Goal: Task Accomplishment & Management: Use online tool/utility

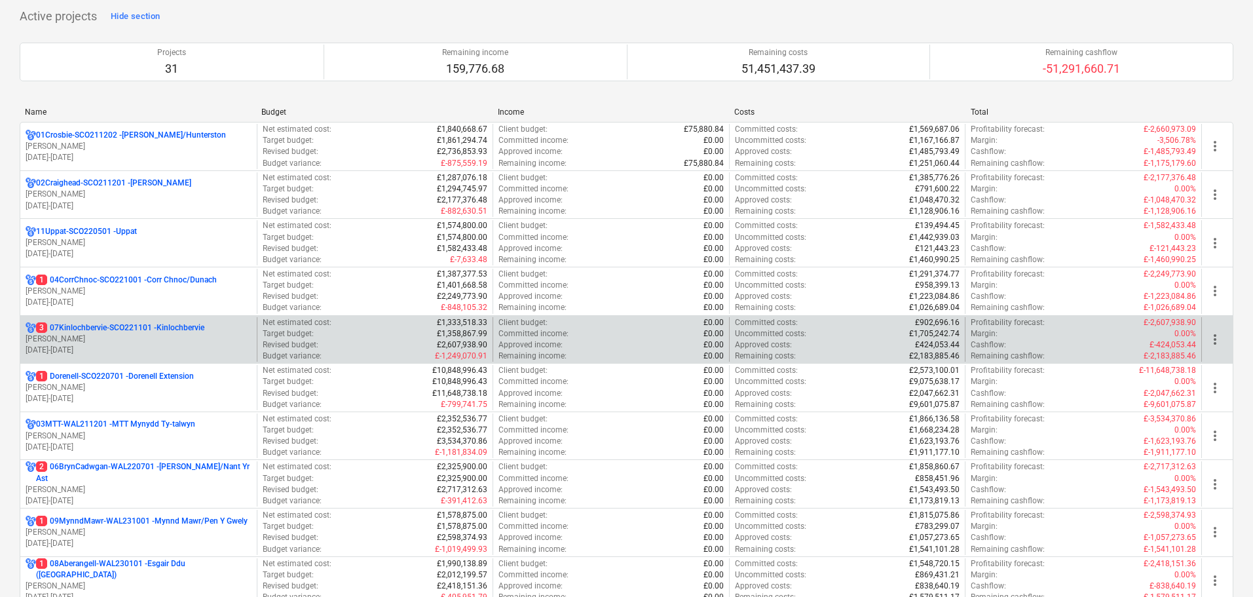
scroll to position [197, 0]
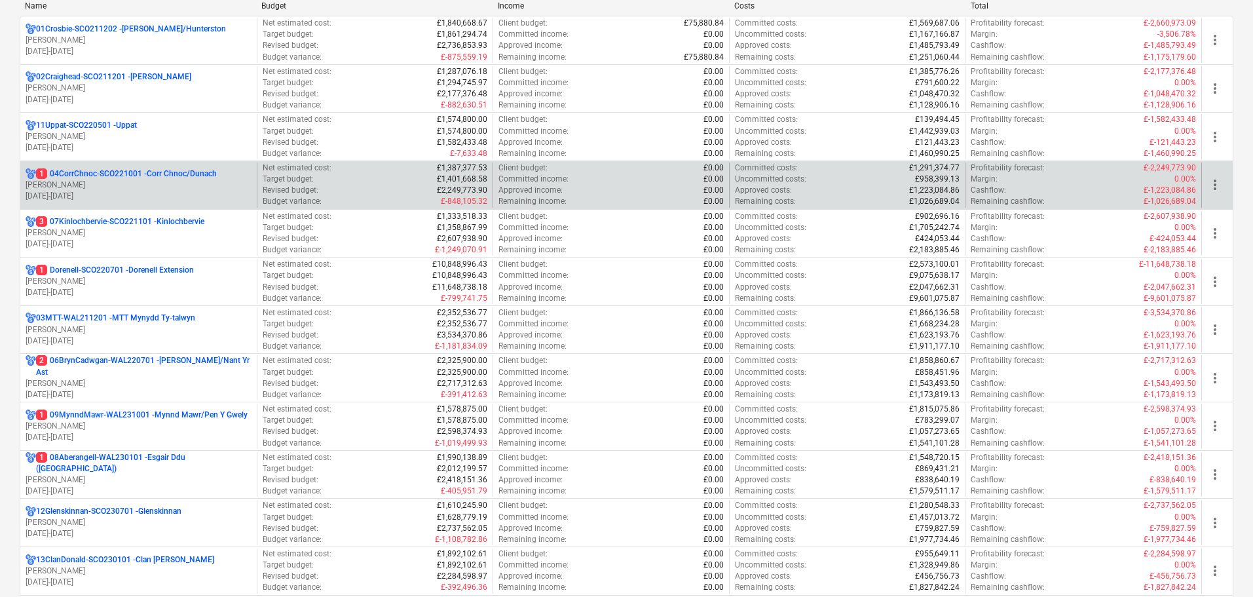
click at [147, 188] on p "[PERSON_NAME]" at bounding box center [139, 185] width 226 height 11
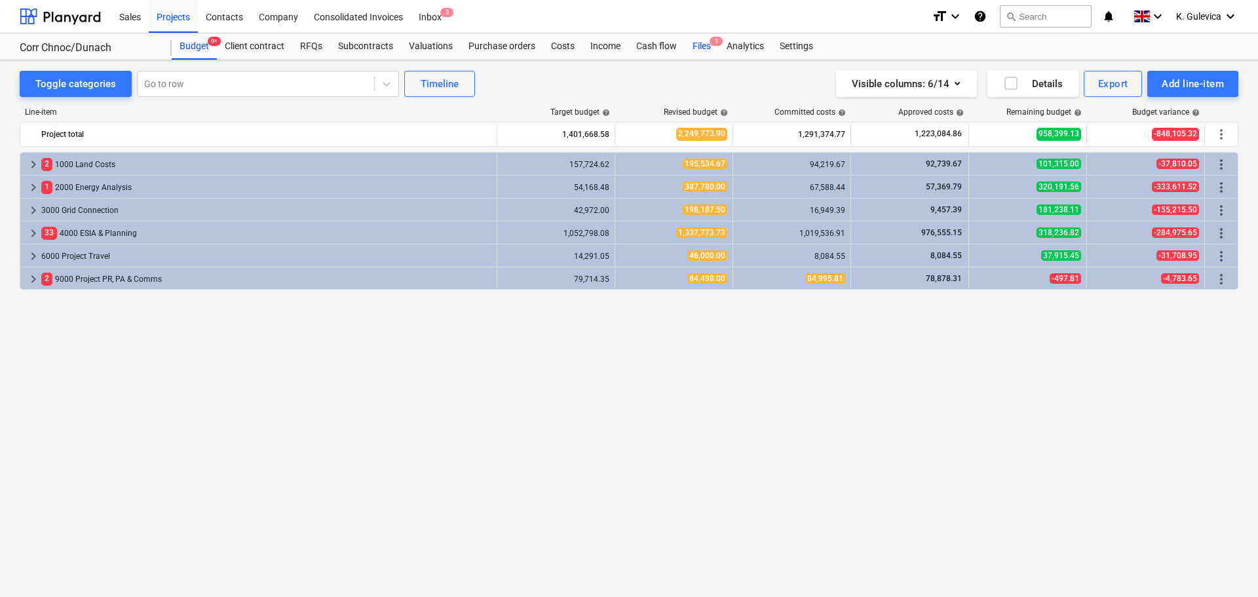
click at [696, 46] on div "Files 1" at bounding box center [702, 46] width 34 height 26
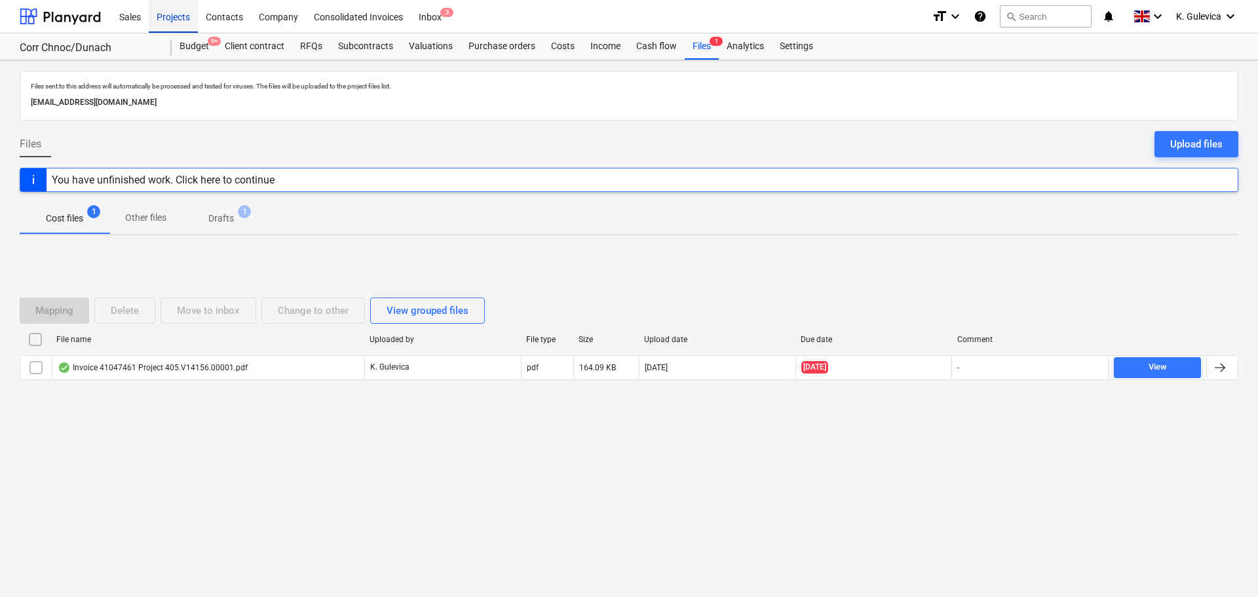
click at [170, 16] on div "Projects" at bounding box center [173, 15] width 49 height 33
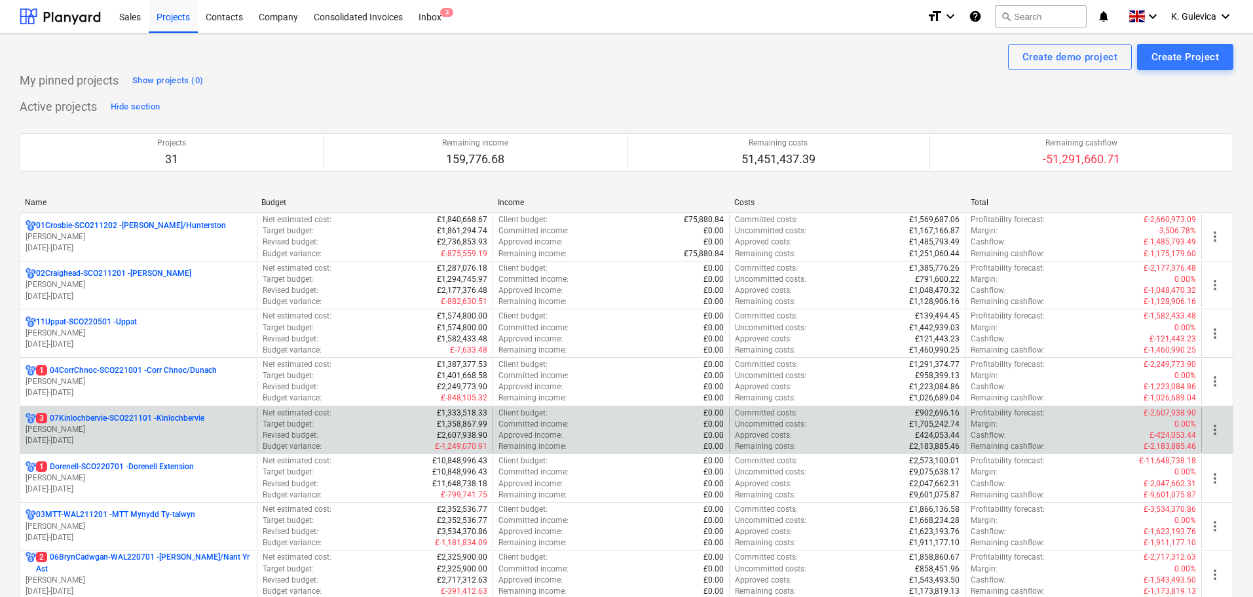
click at [142, 430] on p "[PERSON_NAME]" at bounding box center [139, 429] width 226 height 11
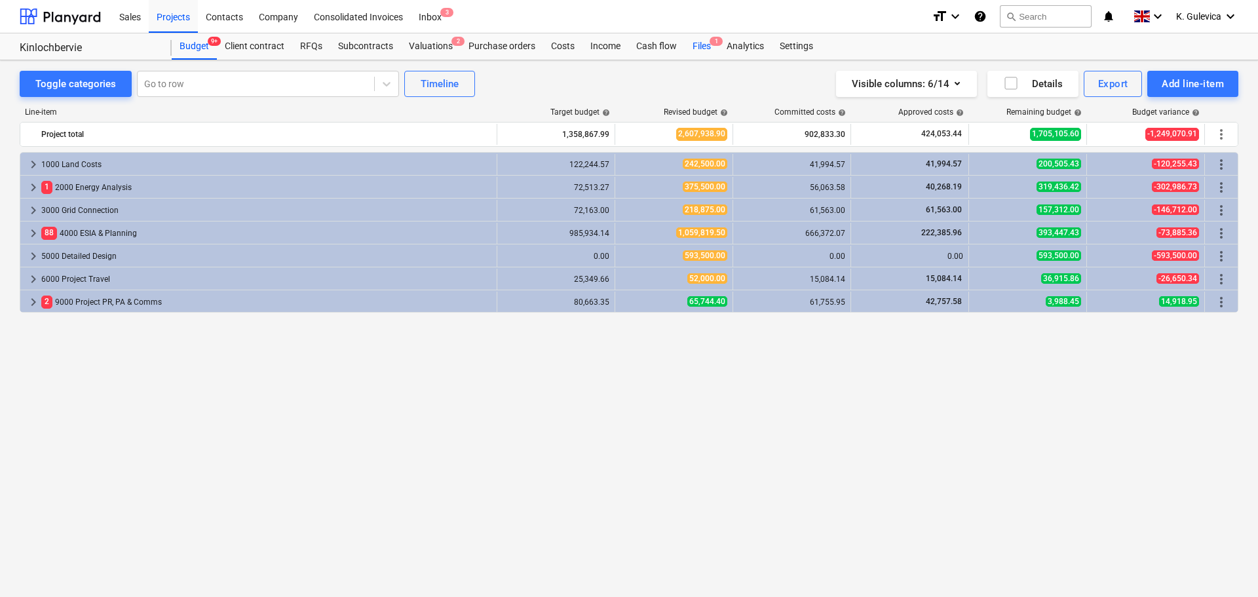
click at [706, 48] on div "Files 1" at bounding box center [702, 46] width 34 height 26
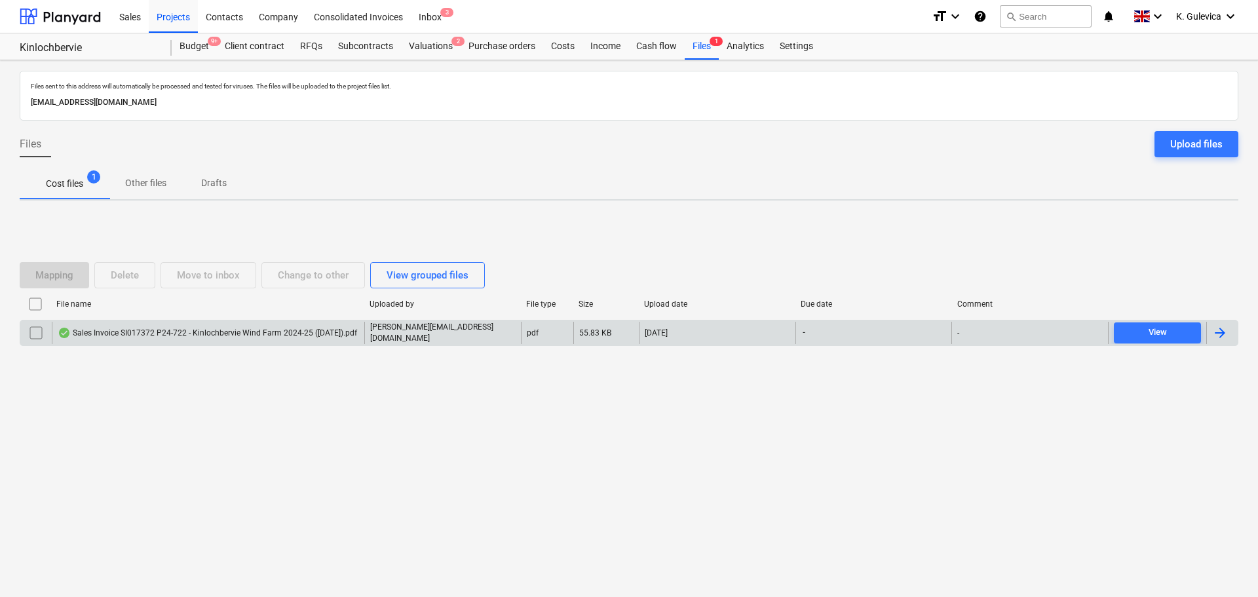
click at [266, 328] on div "Sales Invoice SI017372 P24-722 - Kinlochbervie Wind Farm 2024-25 ([DATE]).pdf" at bounding box center [207, 333] width 299 height 10
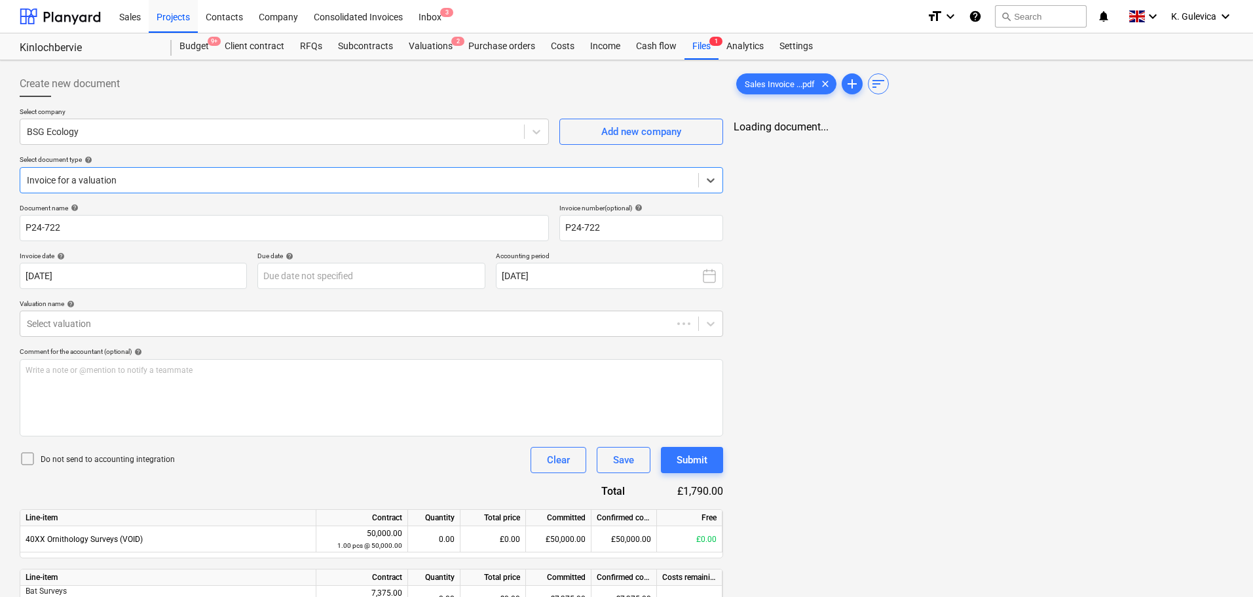
type input "P24-722"
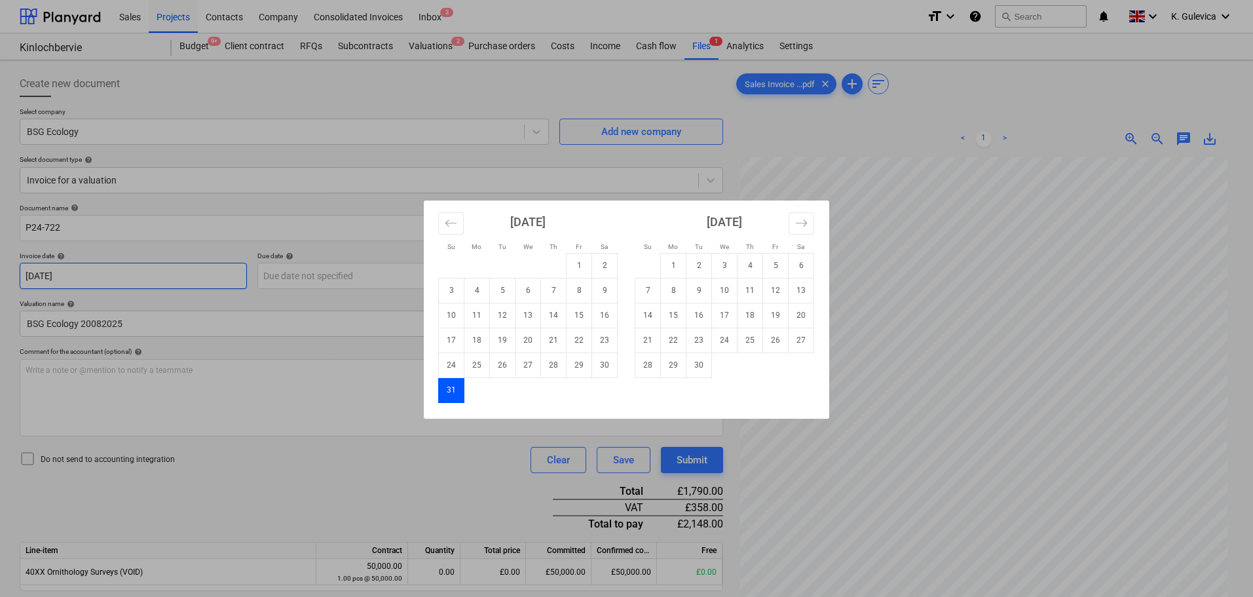
click at [91, 278] on body "Sales Projects Contacts Company Consolidated Invoices Inbox 3 format_size keybo…" at bounding box center [626, 298] width 1253 height 597
click at [677, 263] on td "1" at bounding box center [674, 265] width 26 height 25
type input "[DATE]"
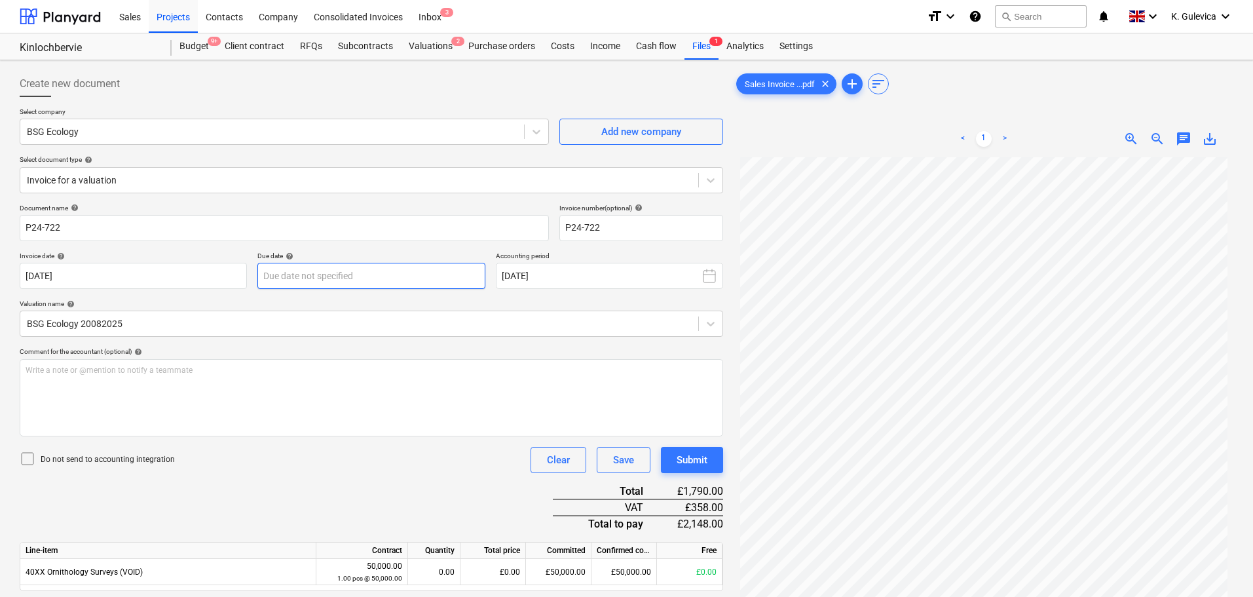
click at [359, 274] on body "Sales Projects Contacts Company Consolidated Invoices Inbox 3 format_size keybo…" at bounding box center [626, 298] width 1253 height 597
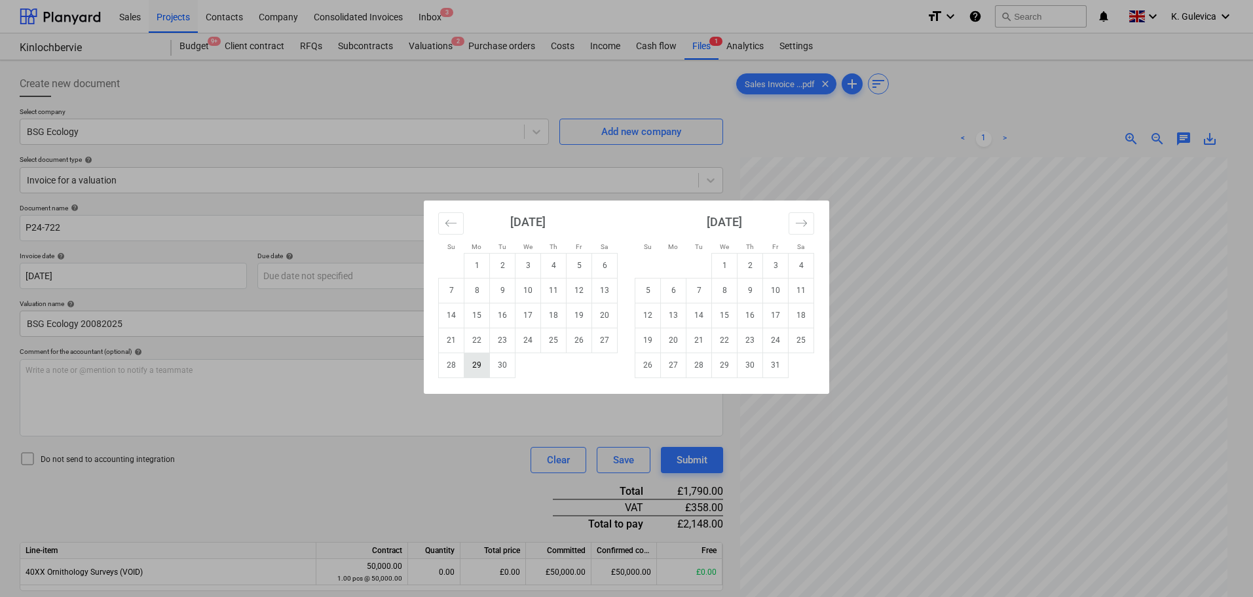
click at [473, 367] on td "29" at bounding box center [478, 364] width 26 height 25
type input "[DATE]"
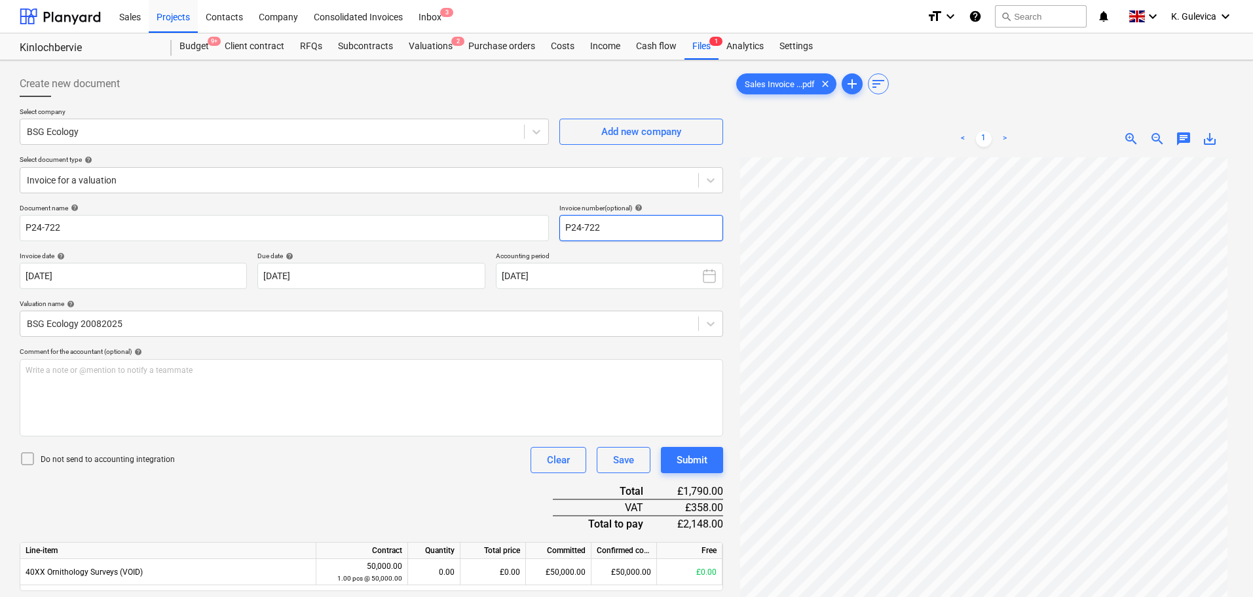
drag, startPoint x: 641, startPoint y: 223, endPoint x: 627, endPoint y: 225, distance: 14.5
click at [531, 223] on div "Document name help P24-722 Invoice number (optional) help P24-722" at bounding box center [372, 222] width 704 height 37
drag, startPoint x: 620, startPoint y: 229, endPoint x: 586, endPoint y: 226, distance: 34.2
click at [511, 229] on div "Document name help P24-722 Invoice number (optional) help SI017372" at bounding box center [372, 222] width 704 height 37
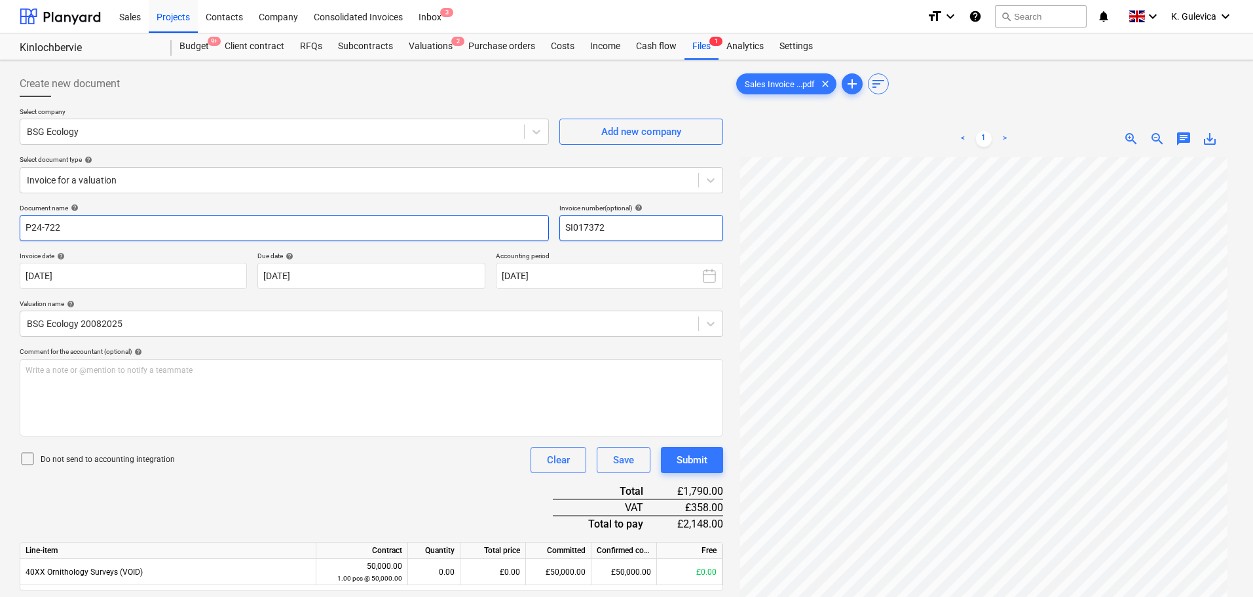
type input "SI017372"
click at [89, 231] on input "P24-722" at bounding box center [284, 228] width 529 height 26
drag, startPoint x: 90, startPoint y: 228, endPoint x: 6, endPoint y: 228, distance: 83.9
click at [6, 228] on div "Create new document Select company BSG Ecology Add new company Select document …" at bounding box center [626, 457] width 1253 height 795
paste input "SI01737"
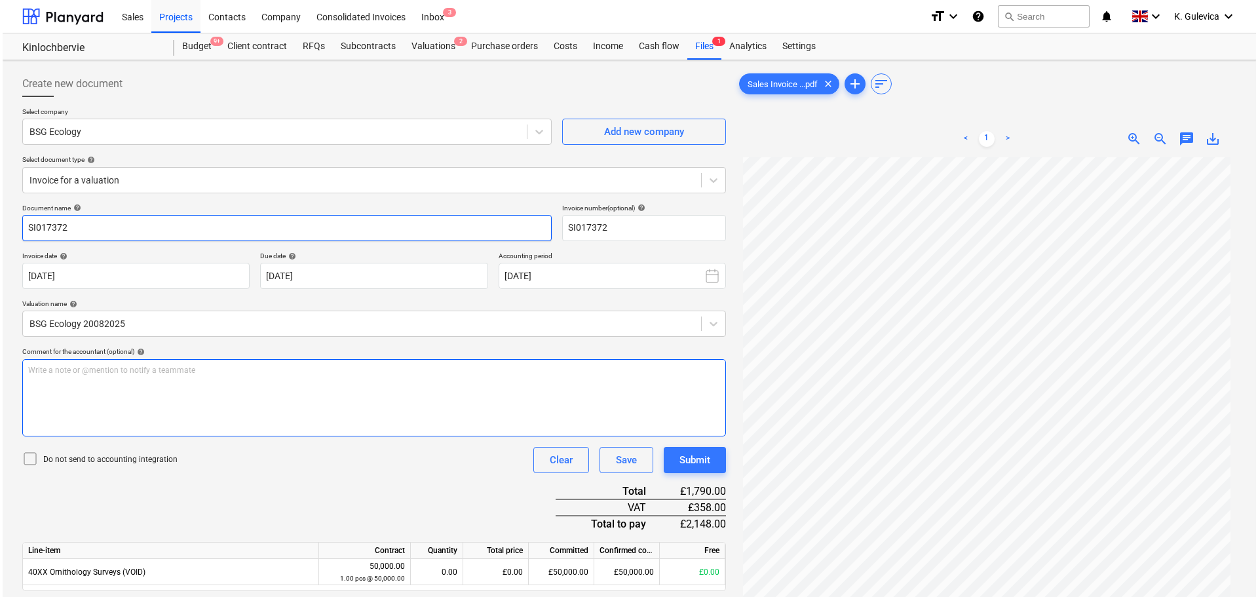
scroll to position [132, 0]
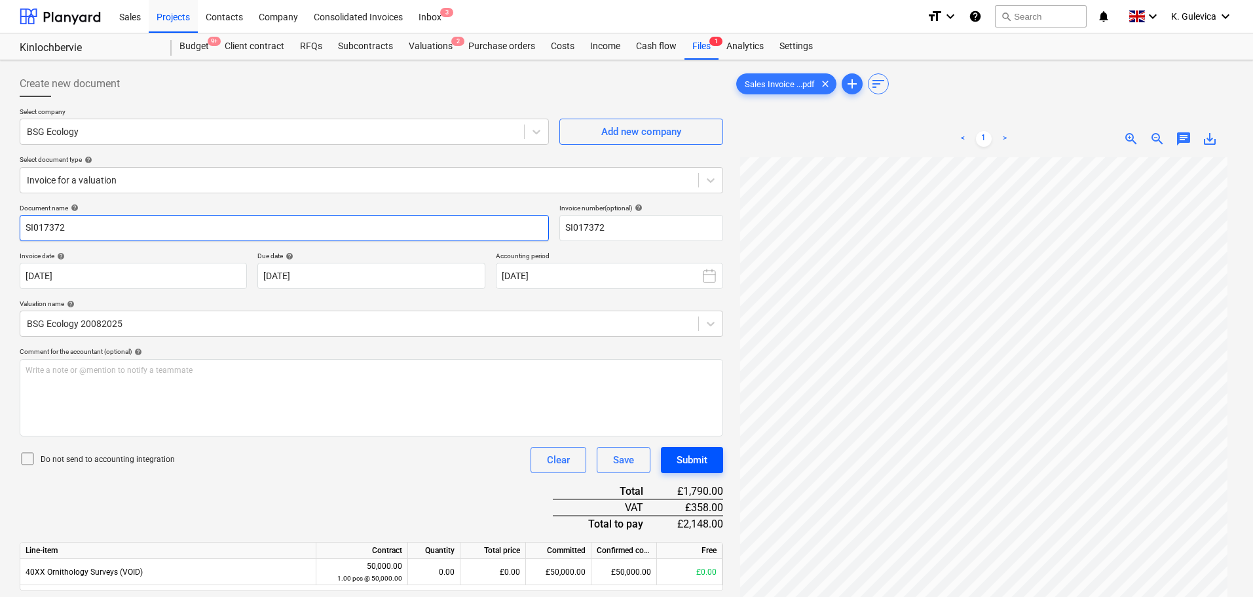
type input "SI017372"
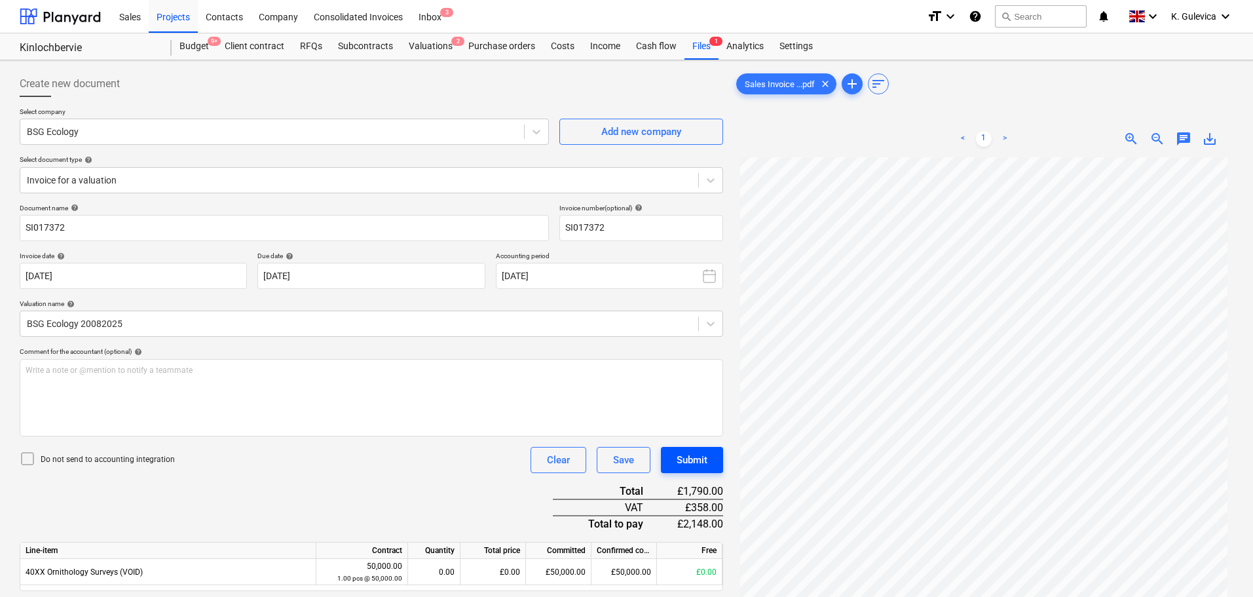
click at [693, 464] on div "Submit" at bounding box center [692, 459] width 31 height 17
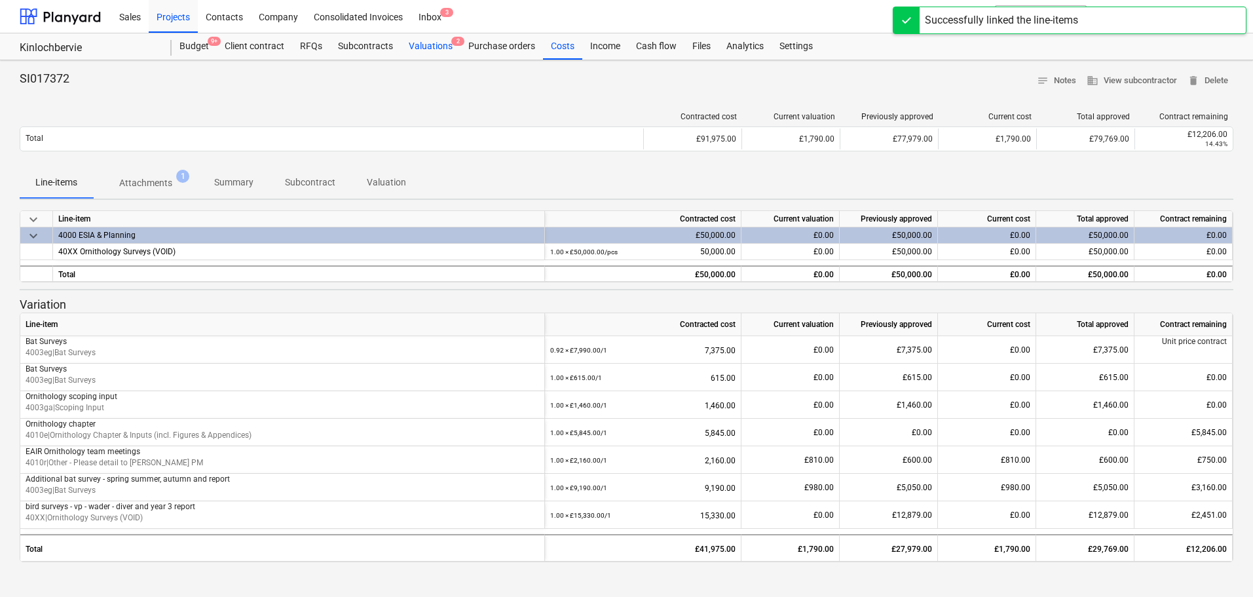
click at [435, 47] on div "Valuations 2" at bounding box center [431, 46] width 60 height 26
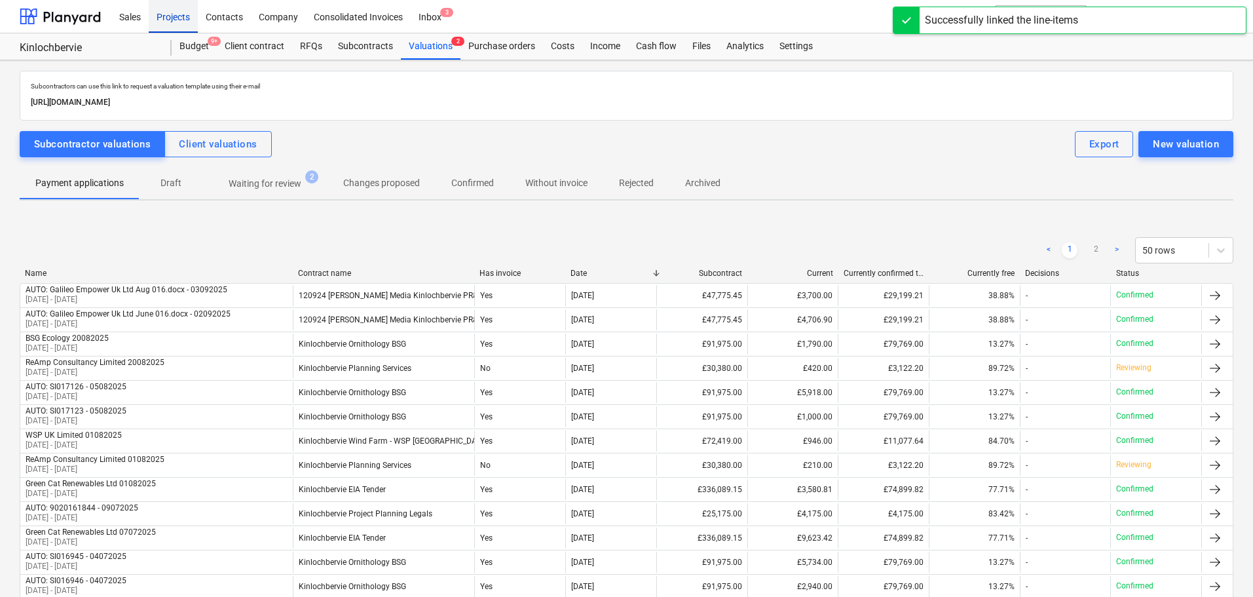
click at [161, 15] on div "Projects" at bounding box center [173, 15] width 49 height 33
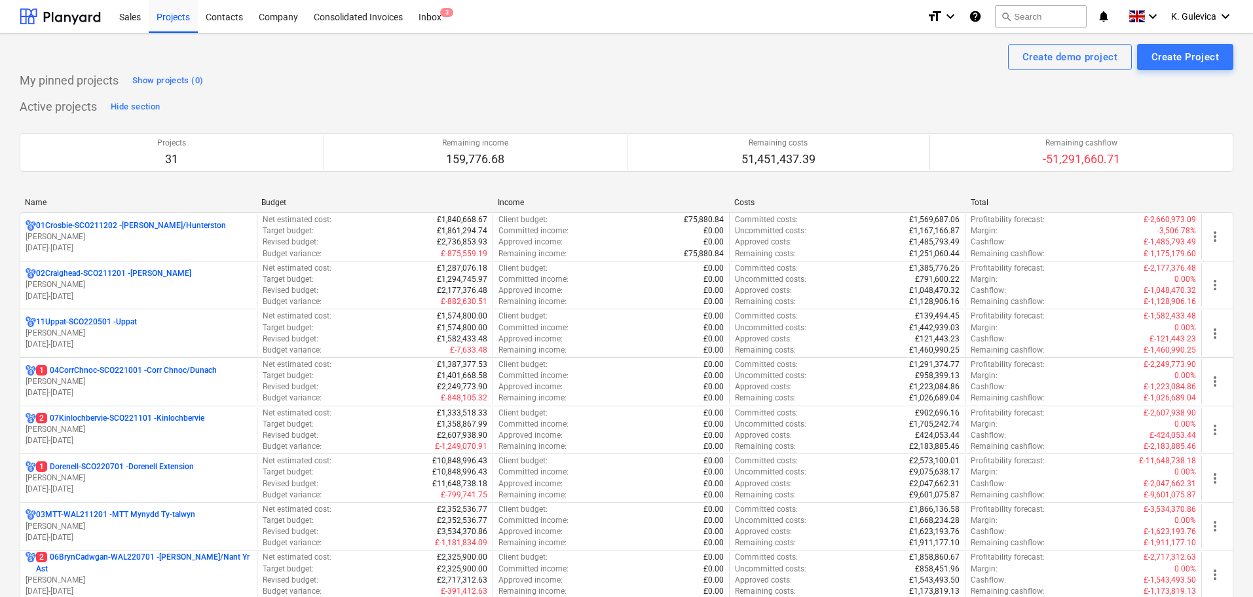
click at [166, 485] on p "[DATE] - [DATE]" at bounding box center [139, 489] width 226 height 11
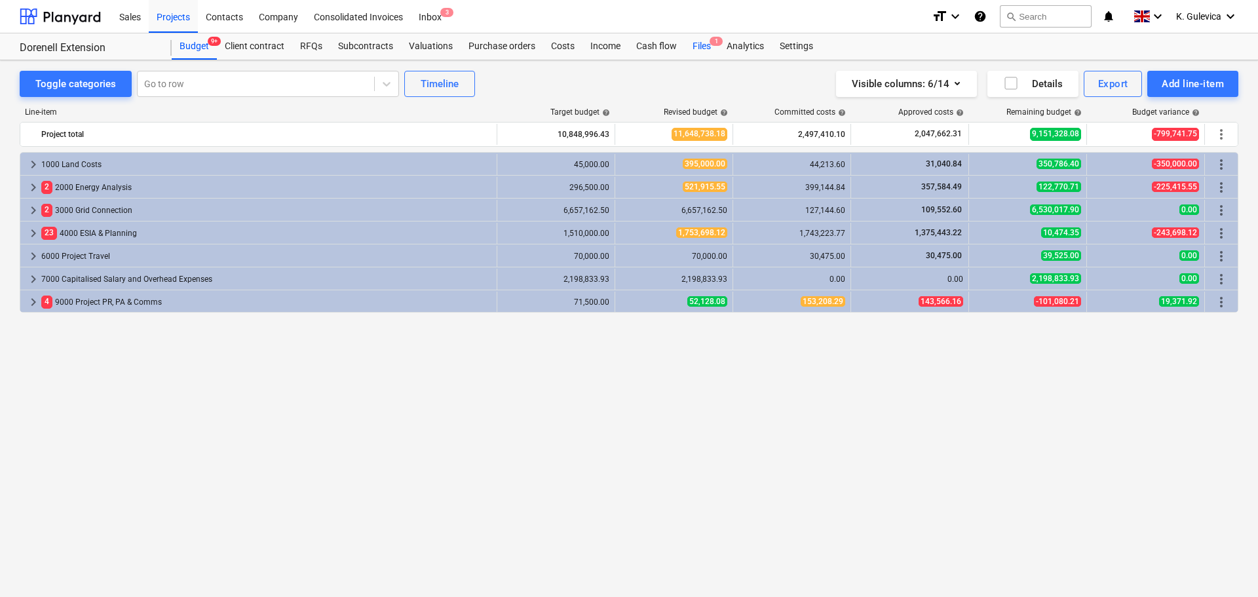
click at [701, 43] on div "Files 1" at bounding box center [702, 46] width 34 height 26
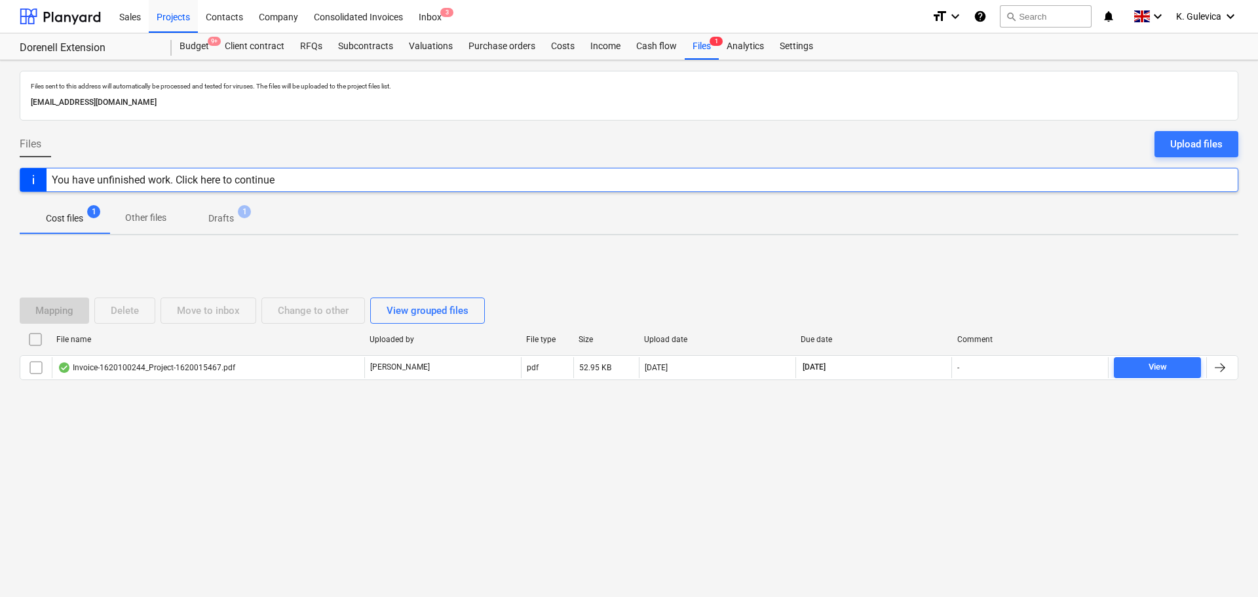
click at [242, 380] on div "File name Uploaded by File type Size Upload date Due date Comment Invoice-16201…" at bounding box center [629, 357] width 1219 height 56
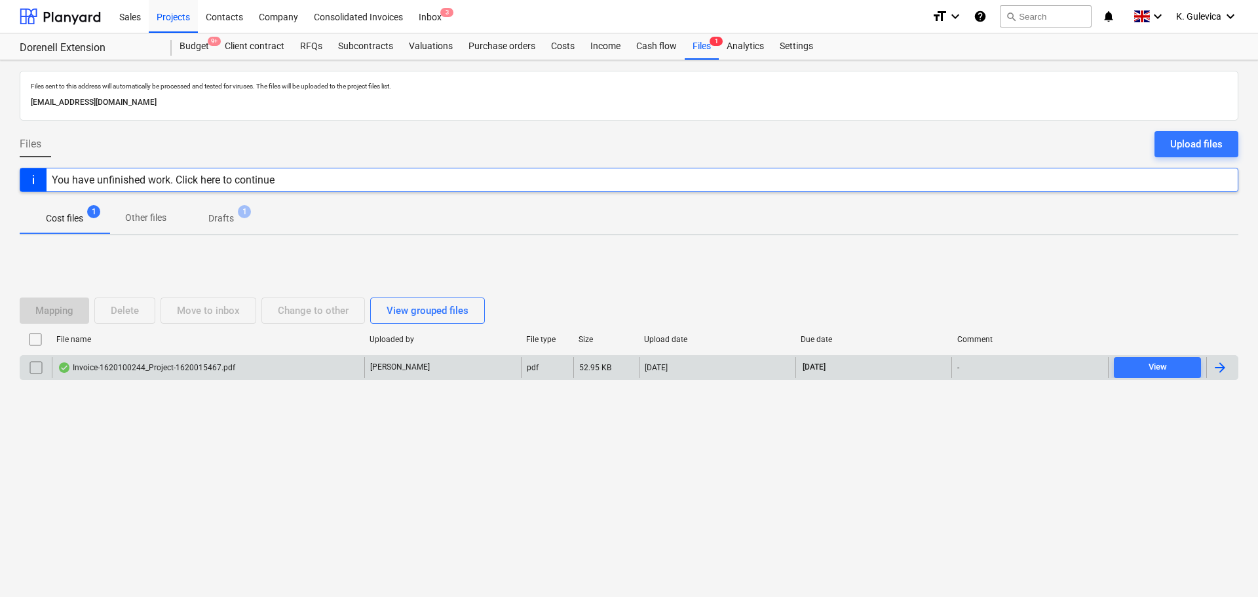
click at [348, 373] on div "Invoice-1620100244_Project-1620015467.pdf" at bounding box center [208, 367] width 313 height 21
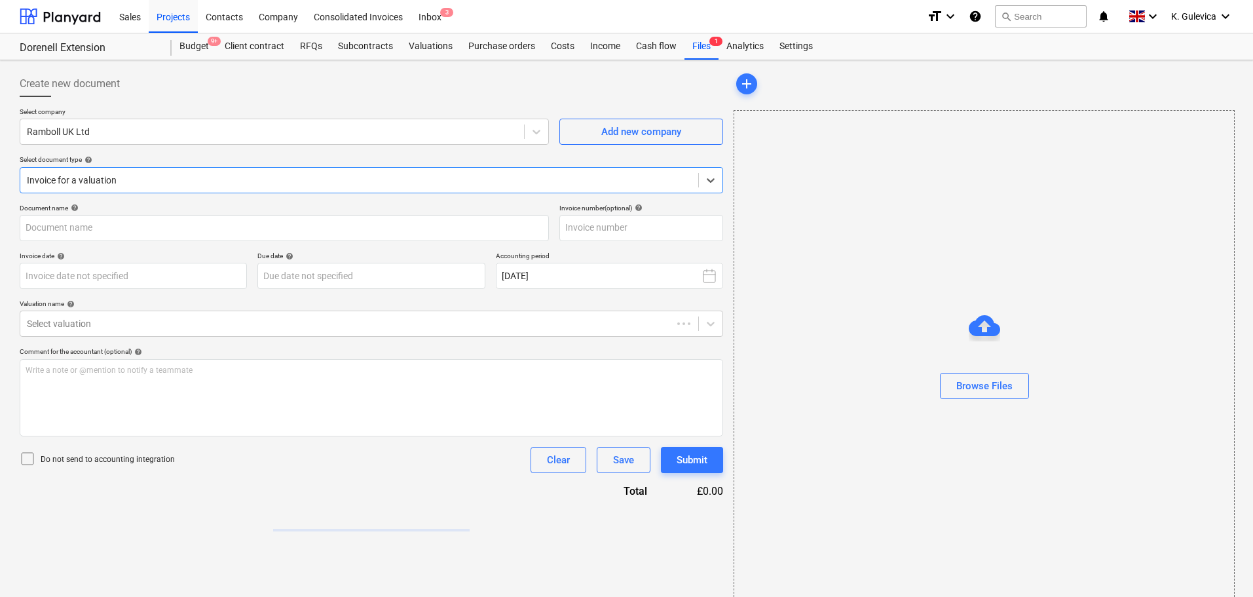
type input "1620100244"
type input "[DATE]"
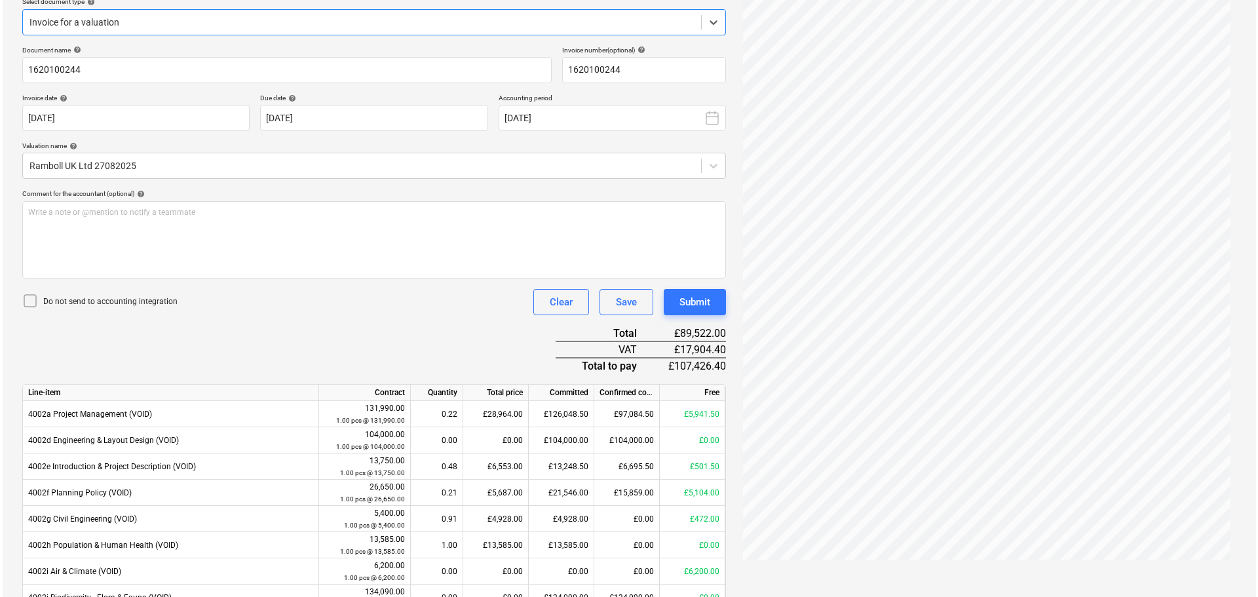
scroll to position [197, 0]
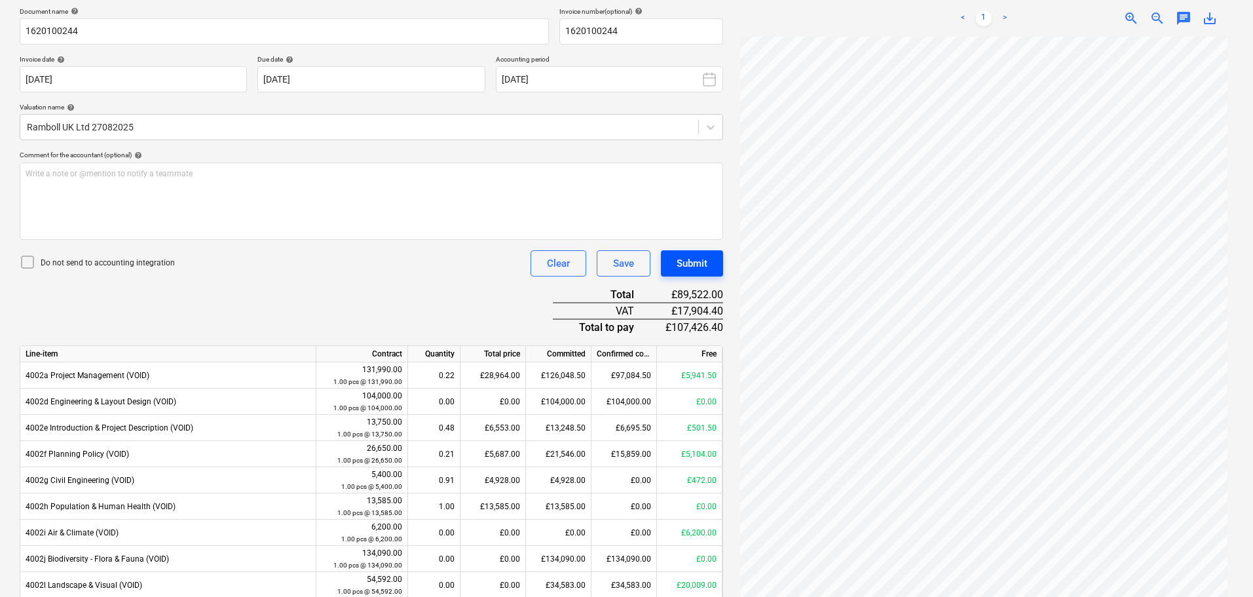
click at [691, 267] on div "Submit" at bounding box center [692, 263] width 31 height 17
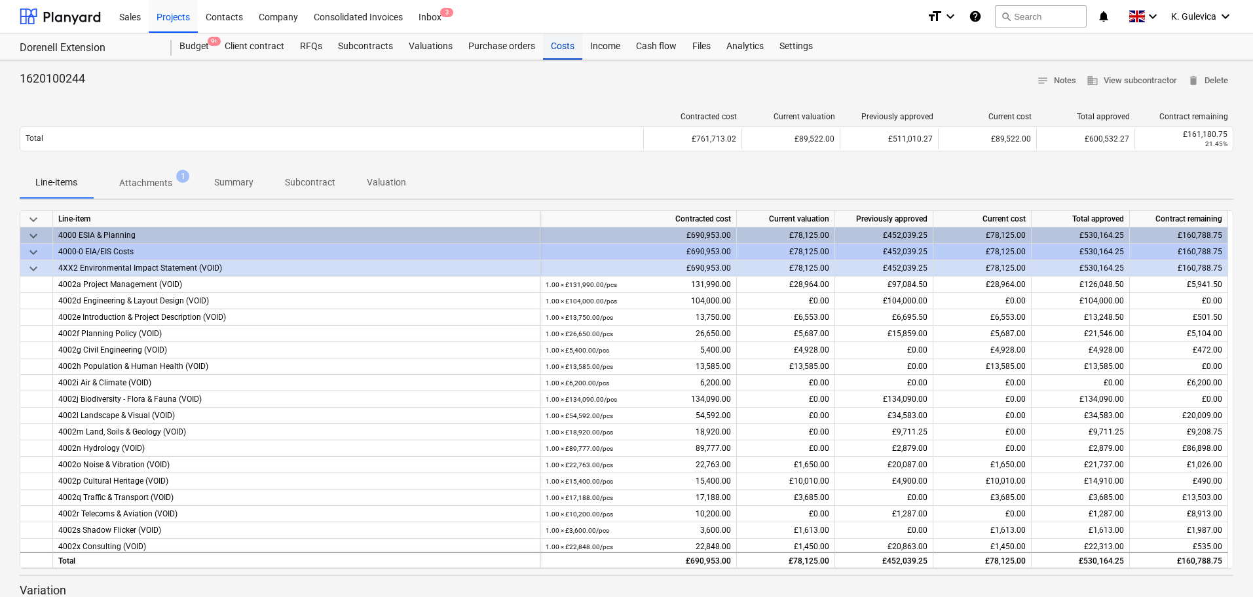
click at [565, 48] on div "Costs" at bounding box center [562, 46] width 39 height 26
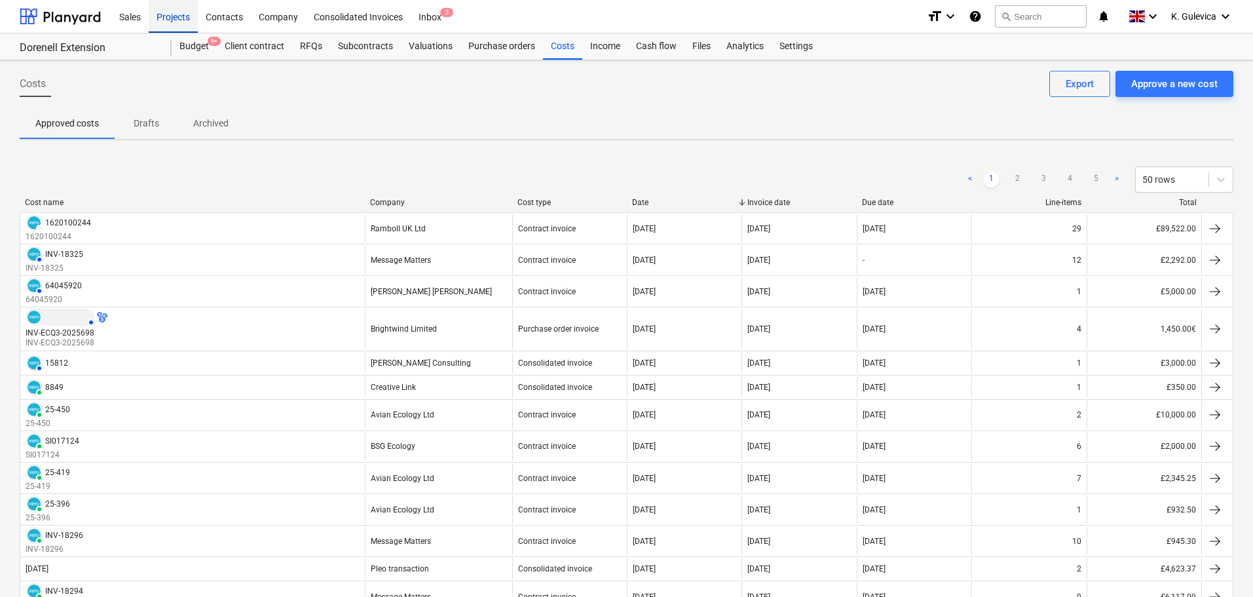
click at [167, 19] on div "Projects" at bounding box center [173, 15] width 49 height 33
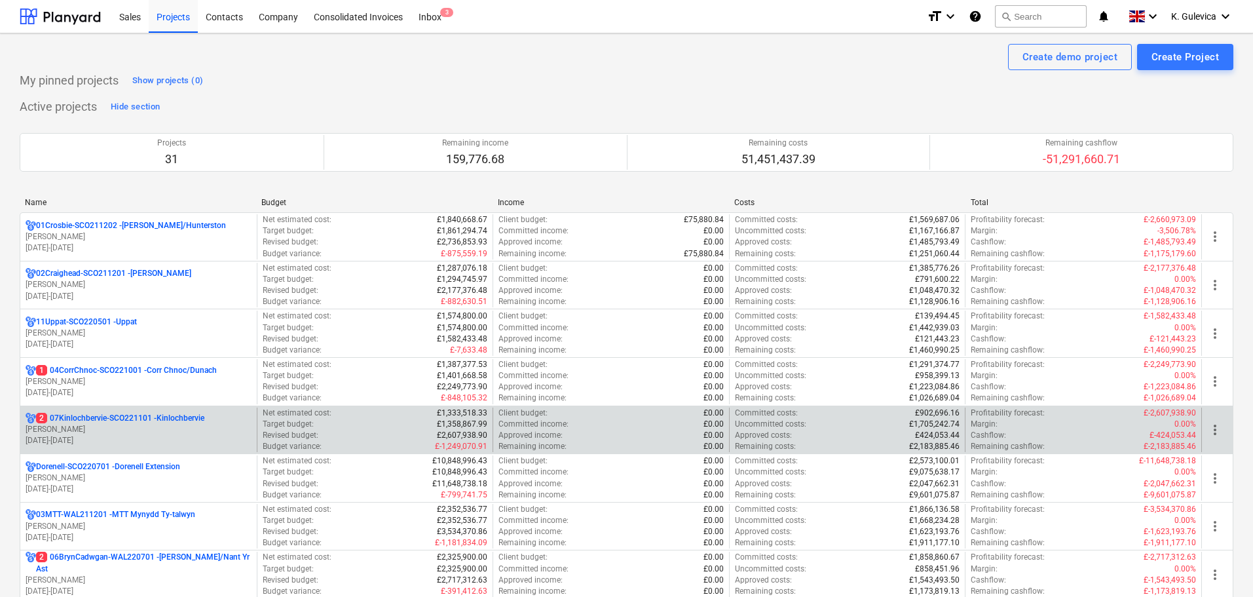
click at [143, 421] on p "2 07Kinlochbervie-SCO221101 - Kinlochbervie" at bounding box center [120, 418] width 168 height 11
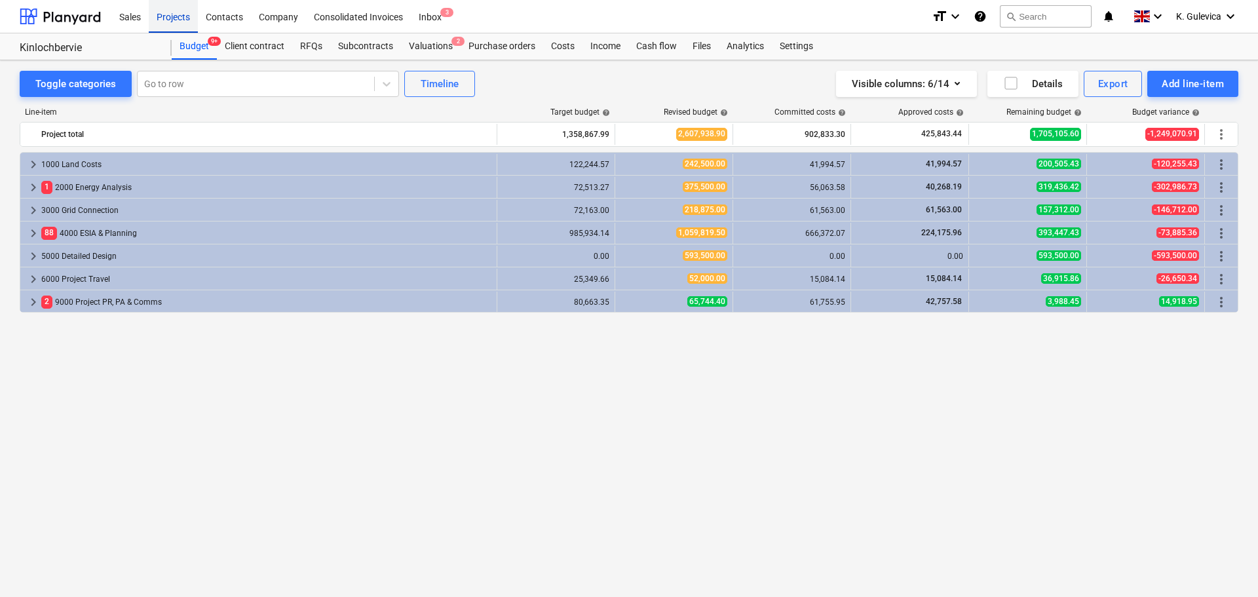
click at [166, 10] on div "Projects" at bounding box center [173, 15] width 49 height 33
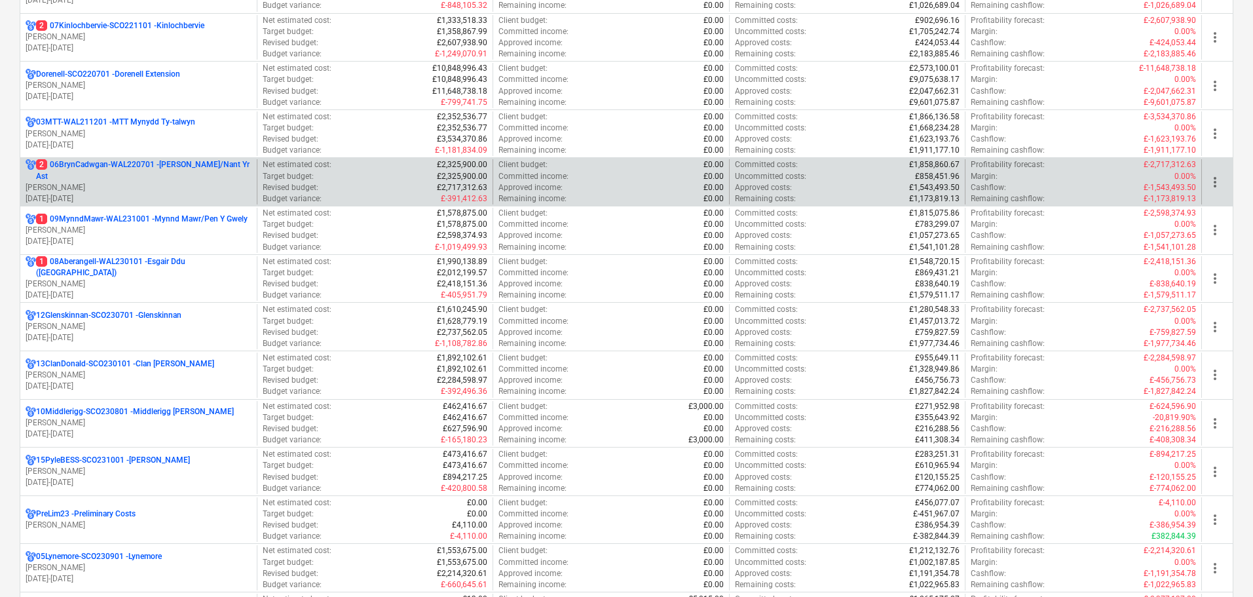
scroll to position [393, 0]
click at [101, 185] on p "[PERSON_NAME]" at bounding box center [139, 186] width 226 height 11
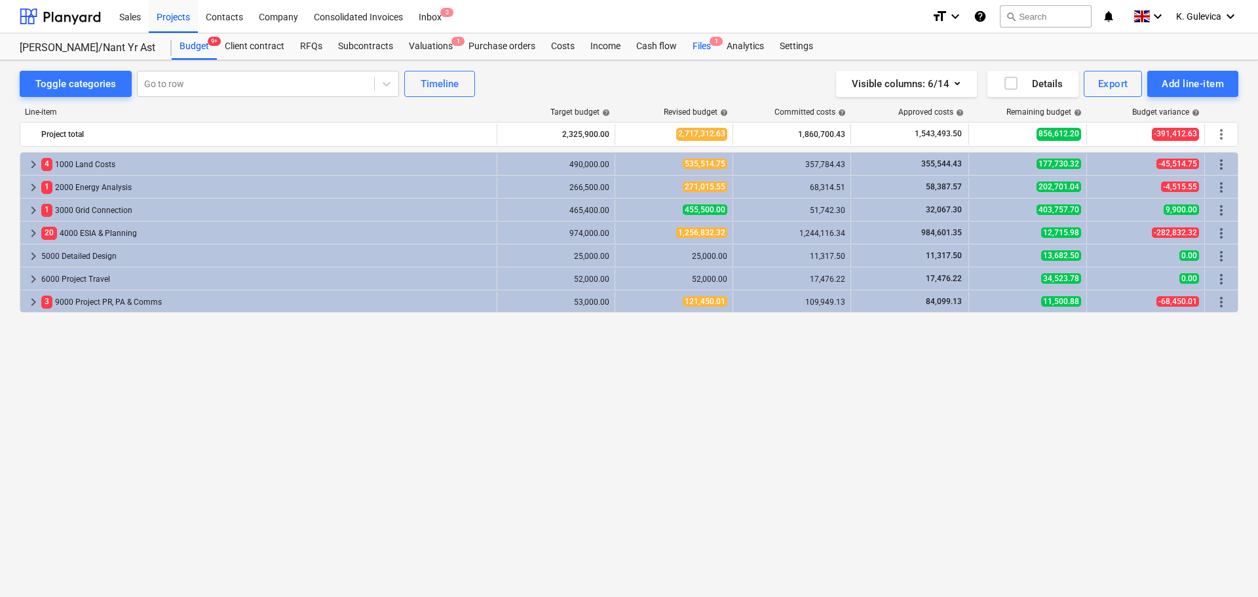
click at [691, 45] on div "Files 1" at bounding box center [702, 46] width 34 height 26
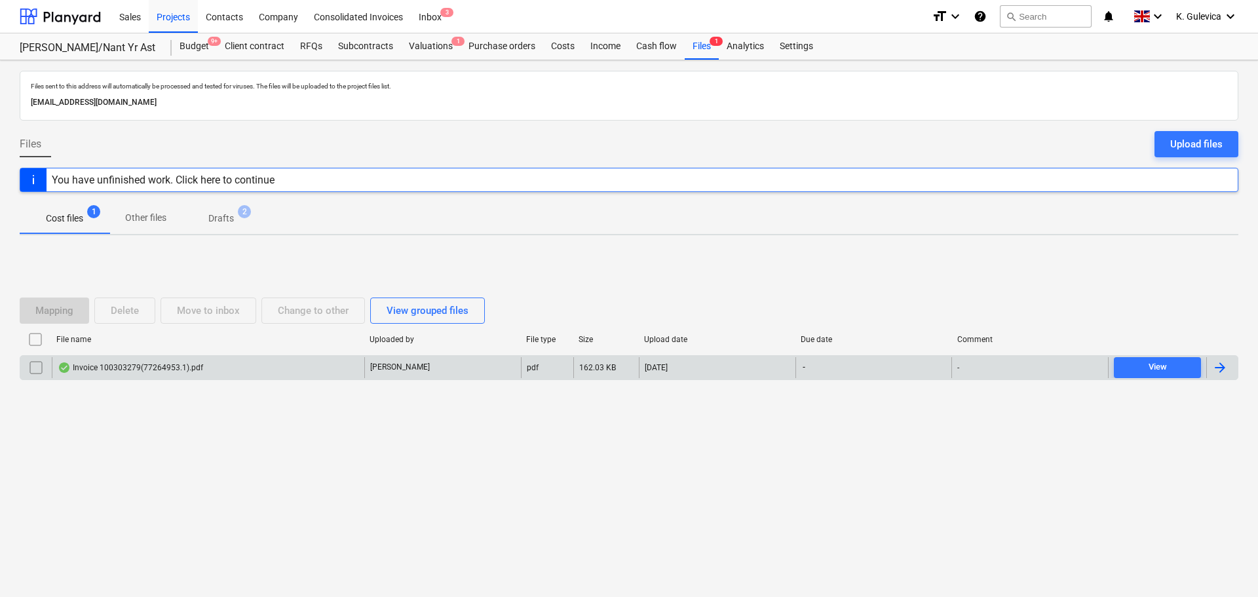
click at [245, 368] on div "Invoice 100303279(77264953.1).pdf" at bounding box center [208, 367] width 313 height 21
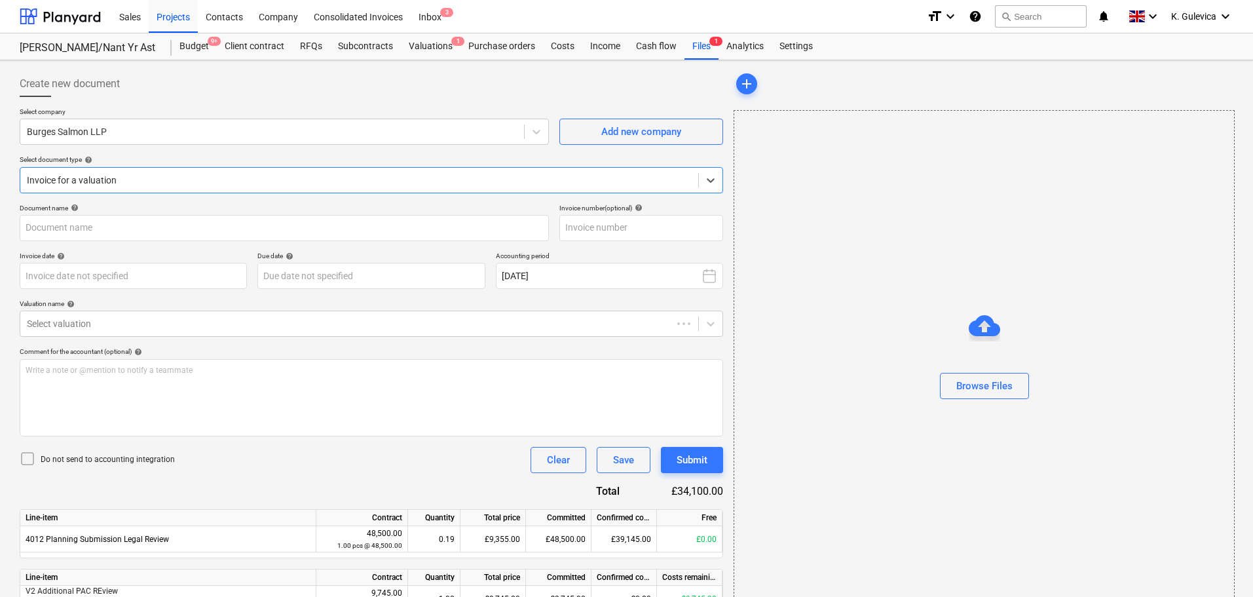
type input "100303279"
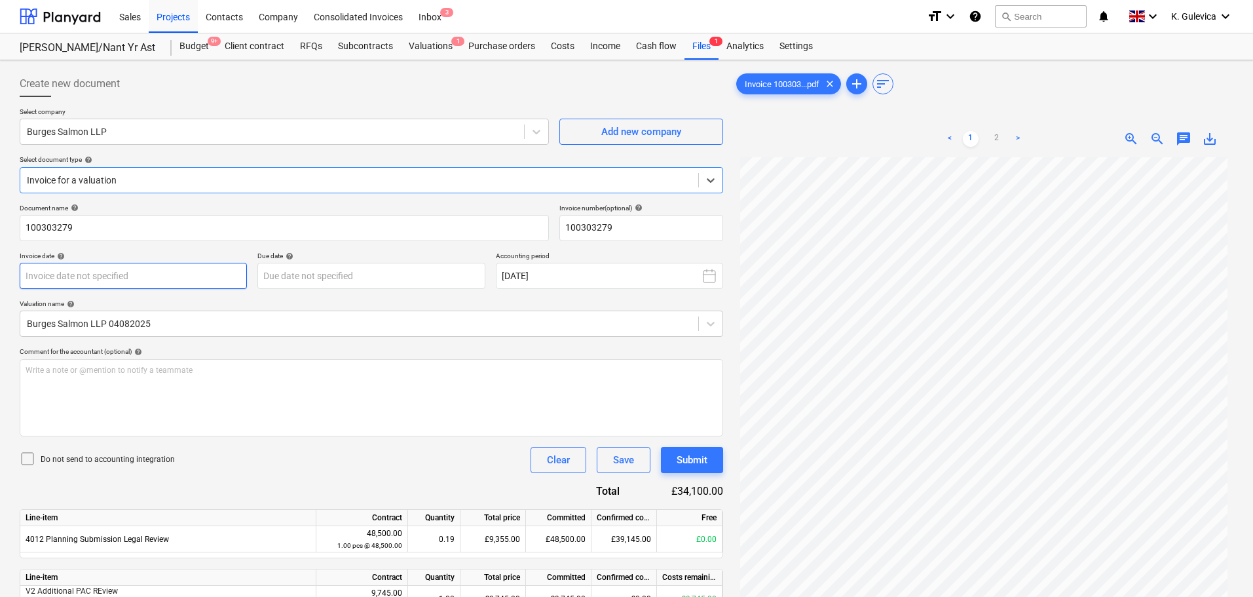
click at [74, 278] on body "Sales Projects Contacts Company Consolidated Invoices Inbox 3 format_size keybo…" at bounding box center [626, 298] width 1253 height 597
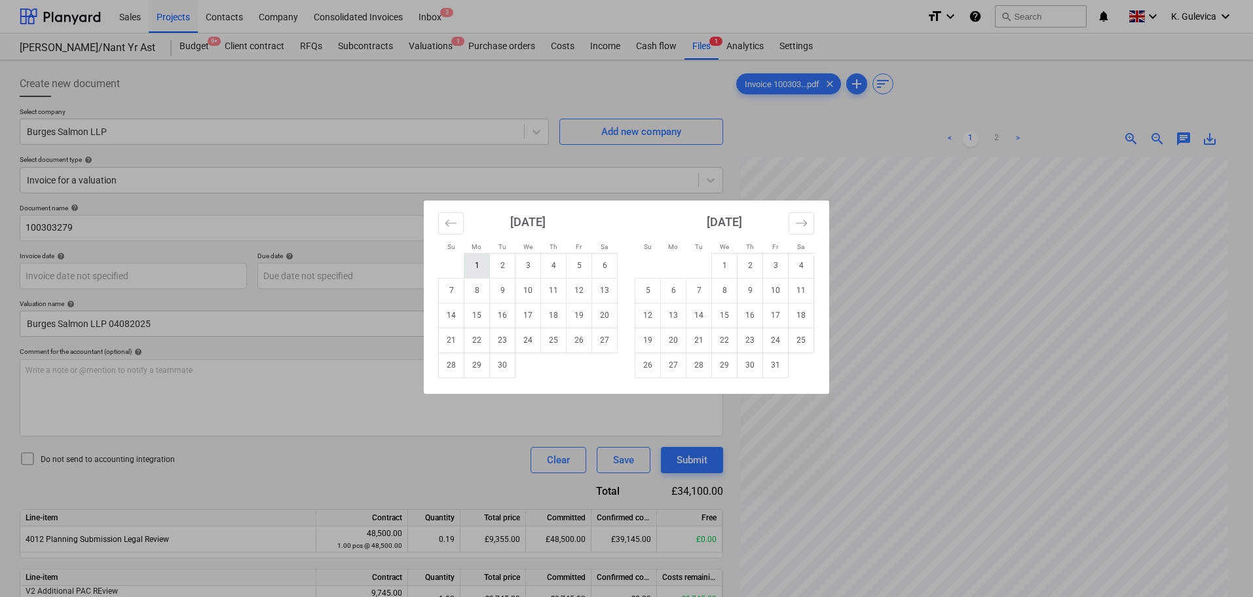
click at [476, 261] on td "1" at bounding box center [478, 265] width 26 height 25
type input "[DATE]"
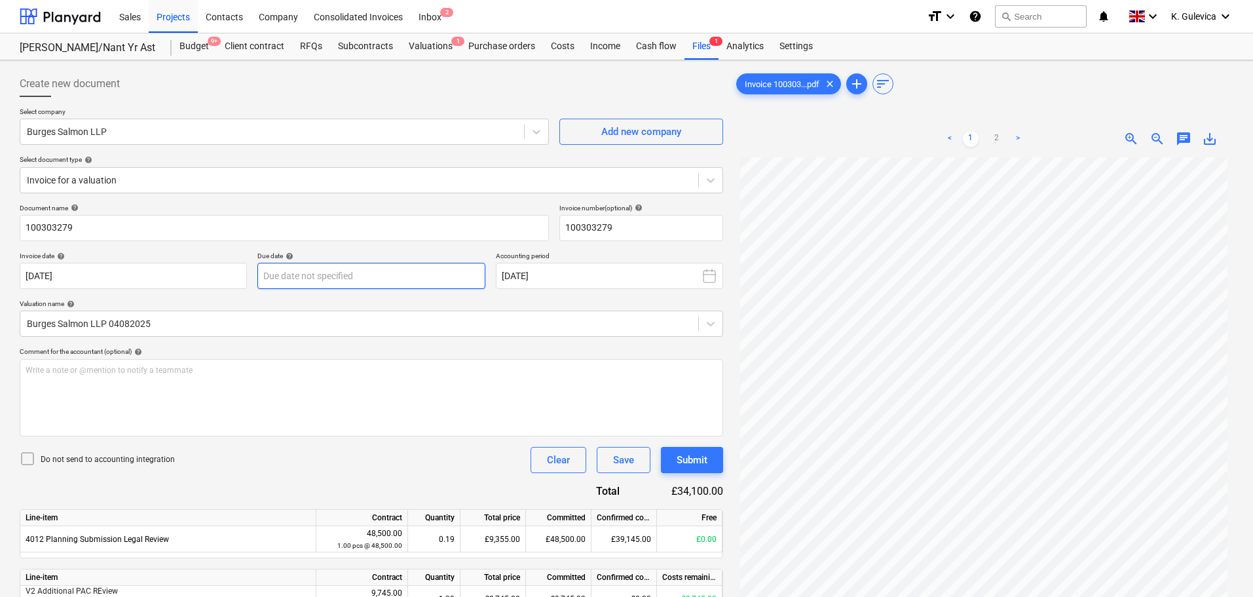
click at [388, 275] on body "Sales Projects Contacts Company Consolidated Invoices Inbox 3 format_size keybo…" at bounding box center [626, 298] width 1253 height 597
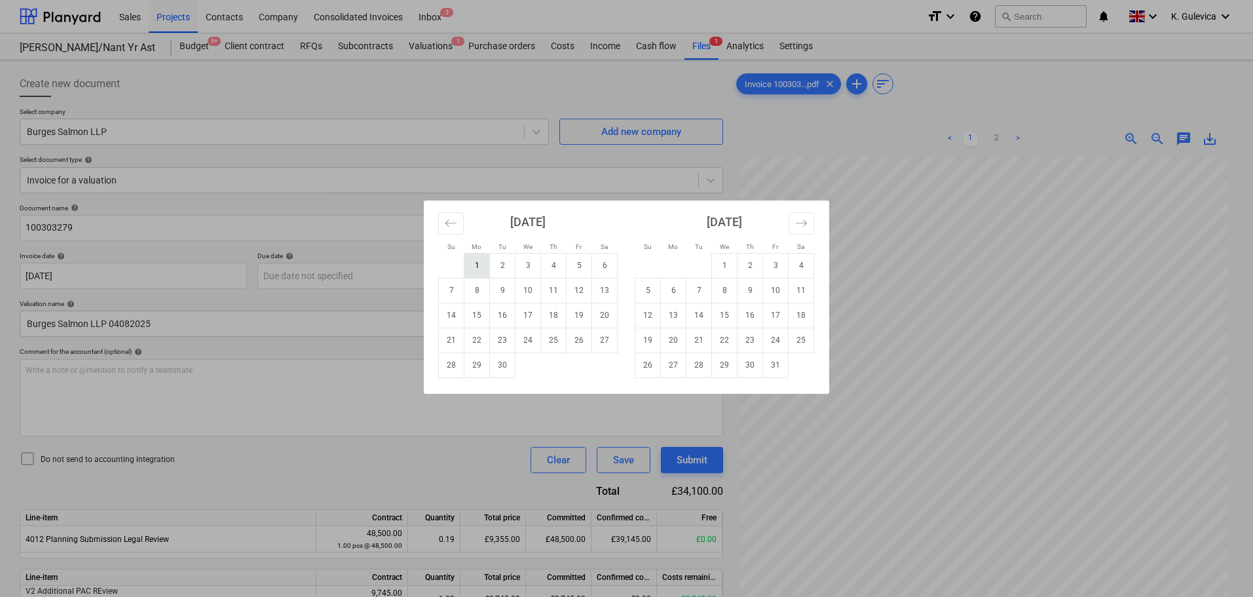
click at [474, 265] on td "1" at bounding box center [478, 265] width 26 height 25
type input "[DATE]"
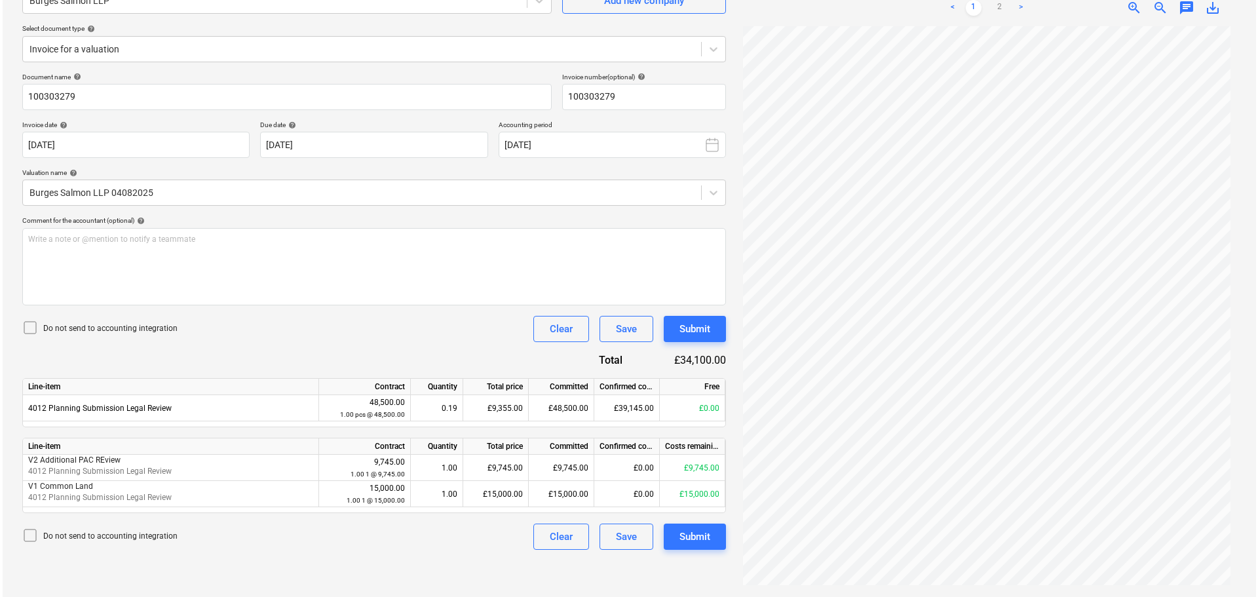
scroll to position [132, 0]
click at [687, 330] on div "Submit" at bounding box center [692, 328] width 31 height 17
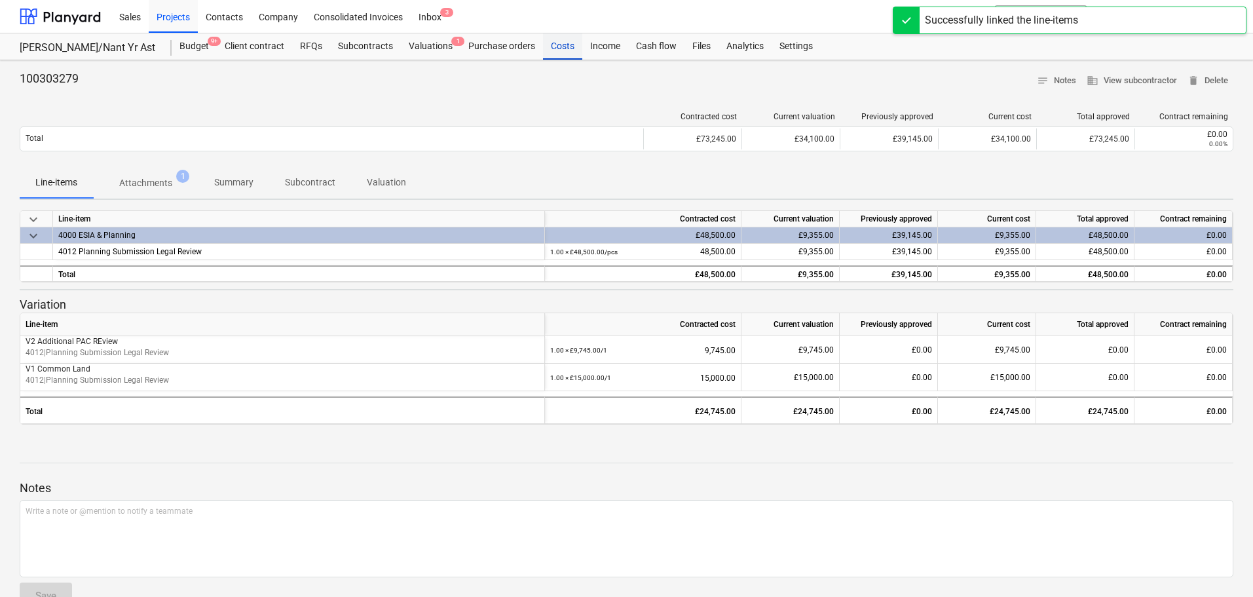
click at [571, 50] on div "Costs" at bounding box center [562, 46] width 39 height 26
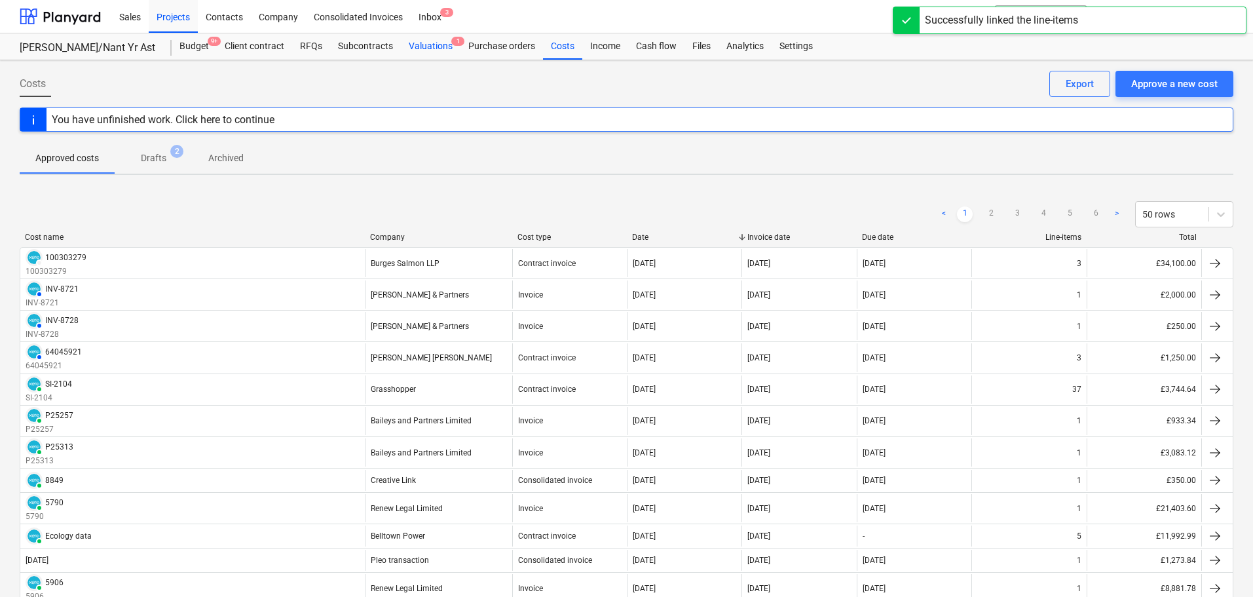
click at [428, 44] on div "Valuations 1" at bounding box center [431, 46] width 60 height 26
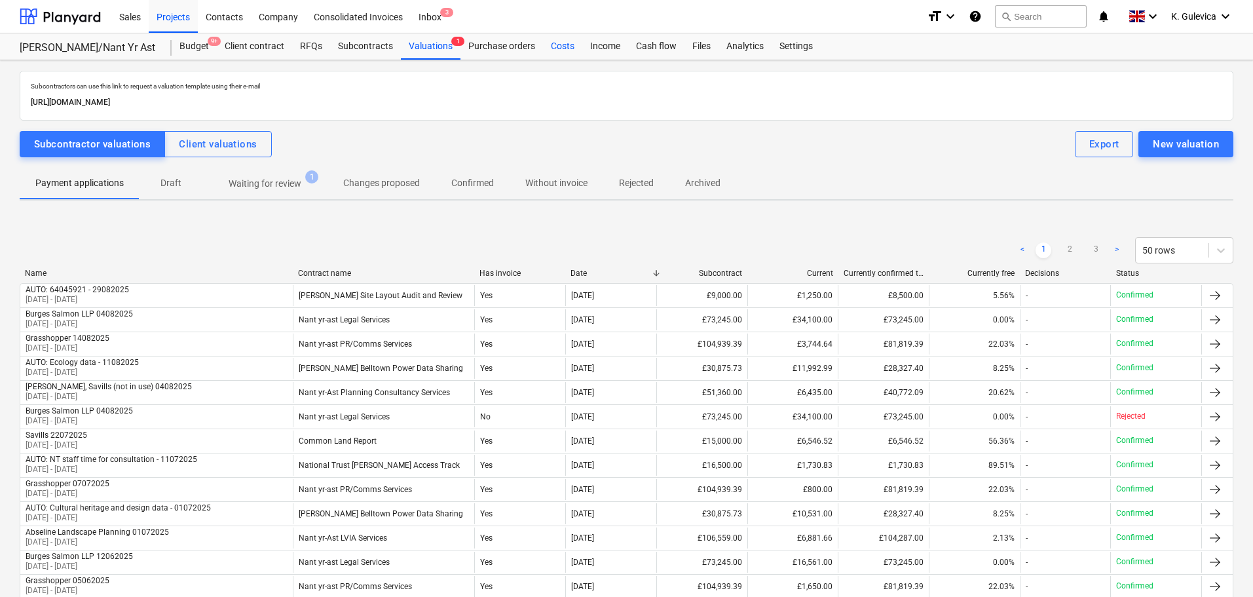
click at [566, 48] on div "Costs" at bounding box center [562, 46] width 39 height 26
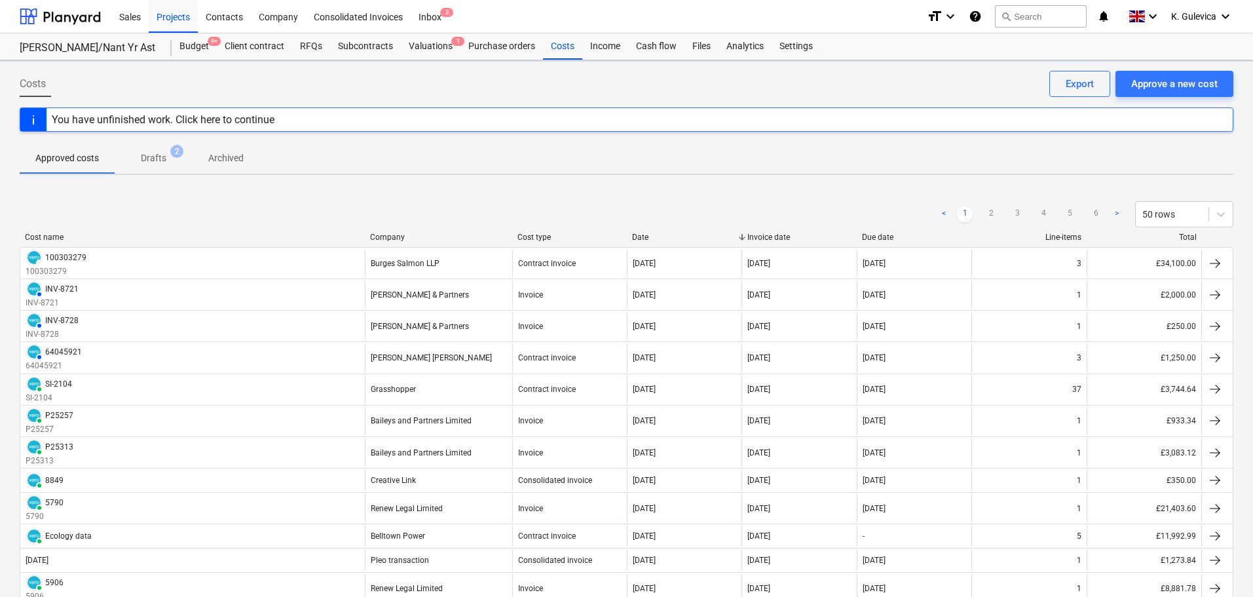
click at [155, 155] on p "Drafts" at bounding box center [154, 158] width 26 height 14
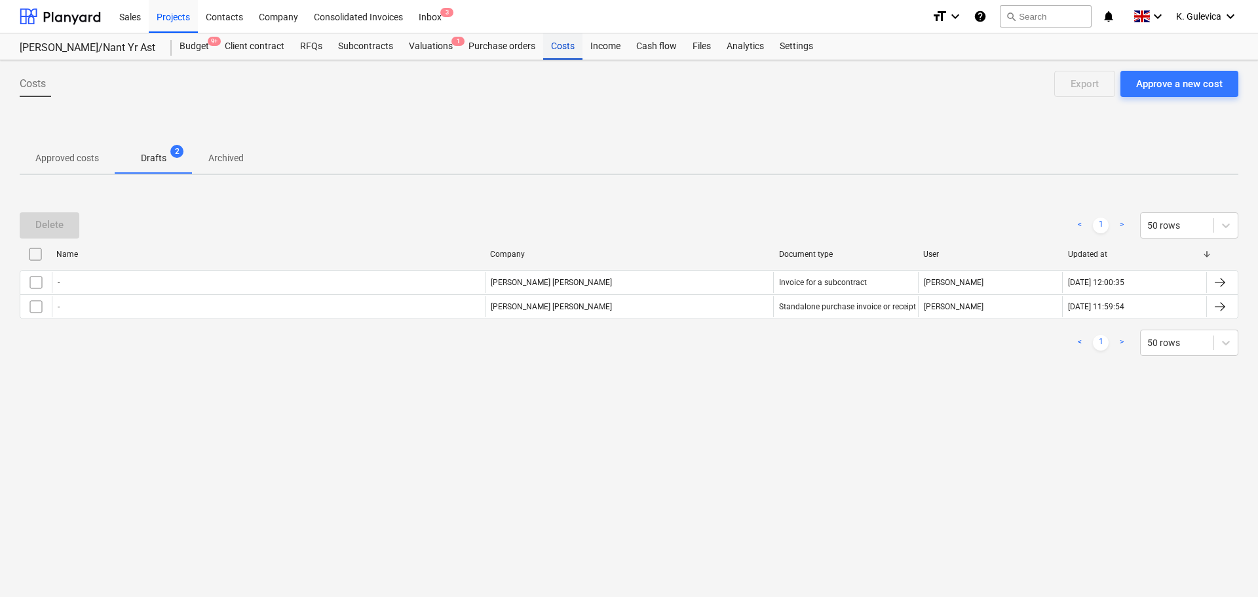
click at [553, 47] on div "Costs" at bounding box center [562, 46] width 39 height 26
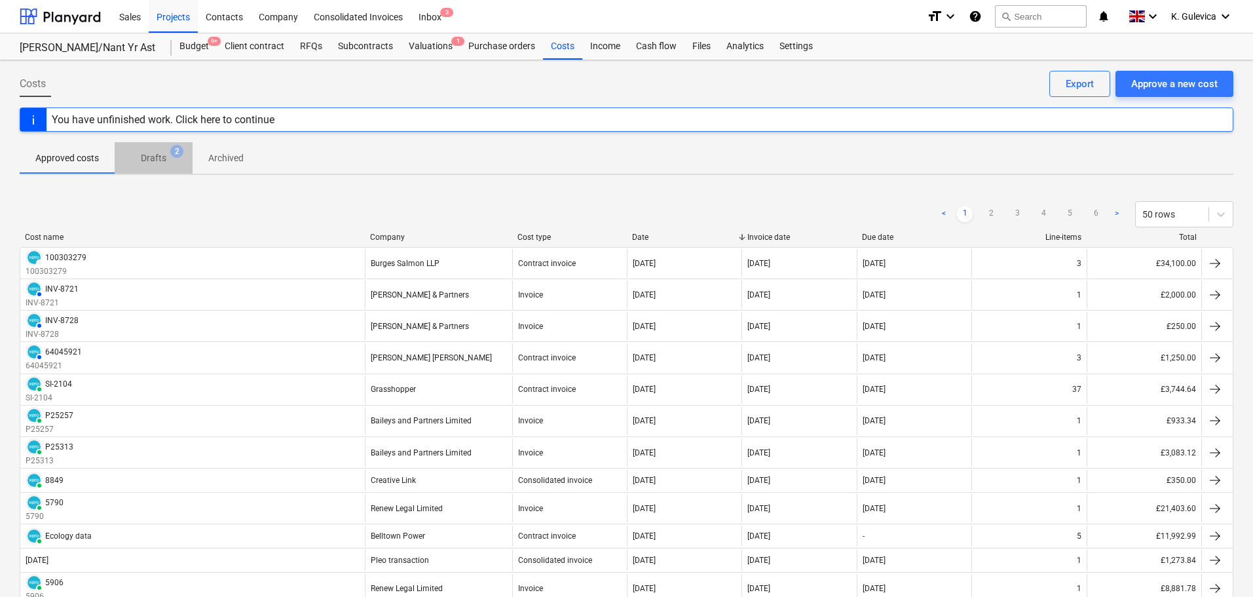
click at [148, 161] on p "Drafts" at bounding box center [154, 158] width 26 height 14
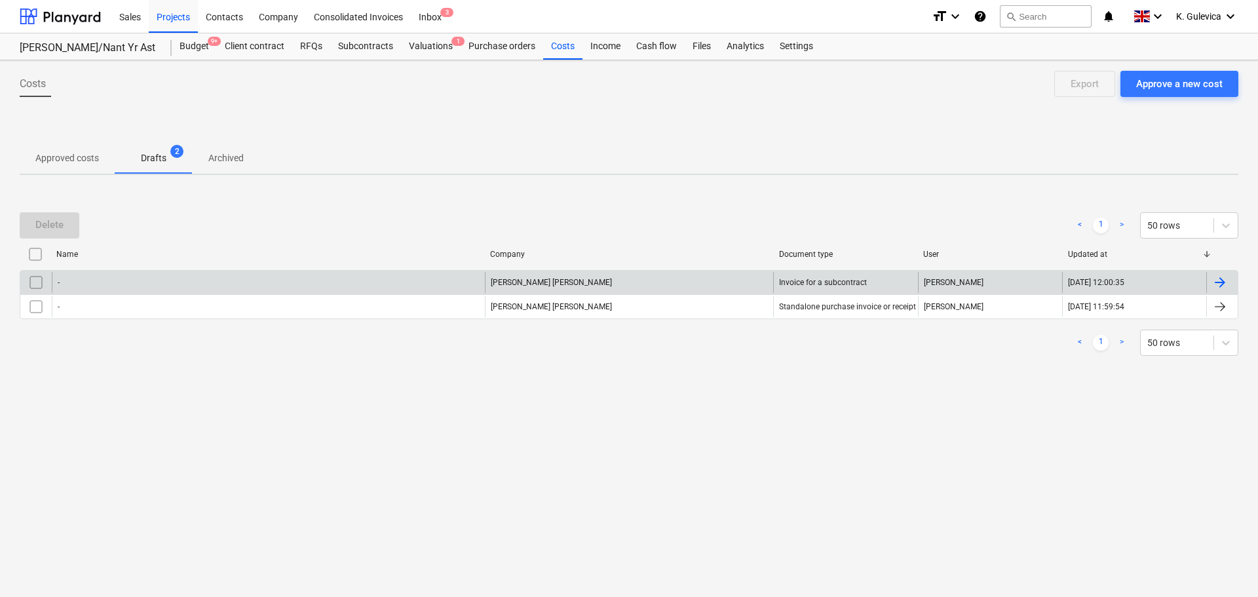
click at [134, 286] on div "-" at bounding box center [268, 282] width 433 height 21
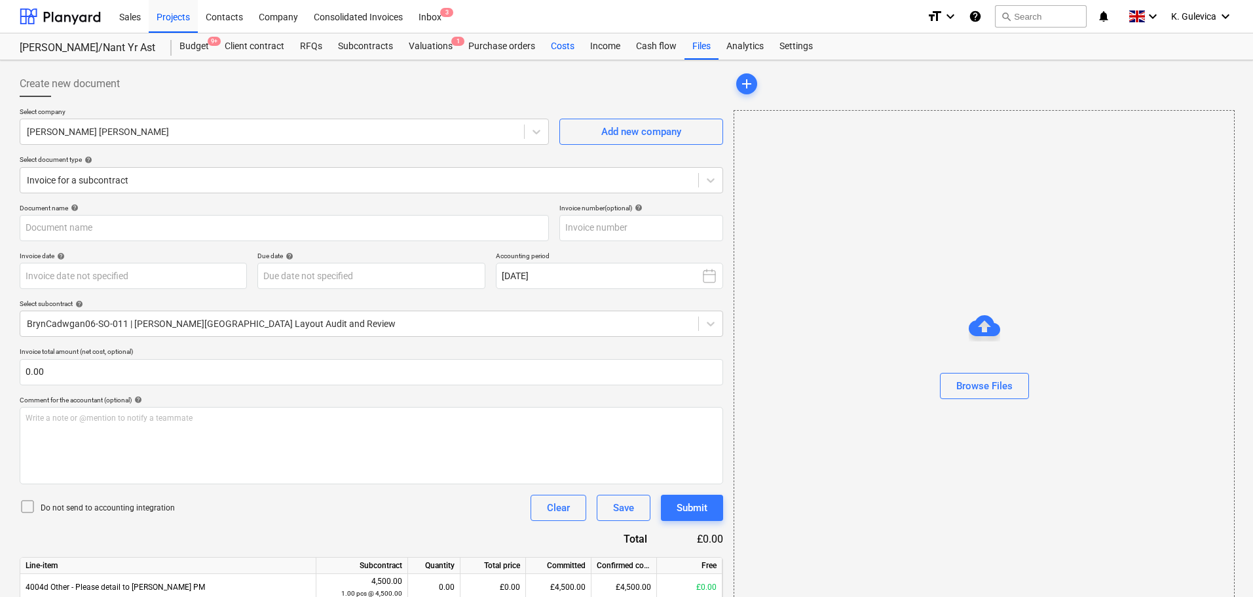
click at [553, 47] on div "Costs" at bounding box center [562, 46] width 39 height 26
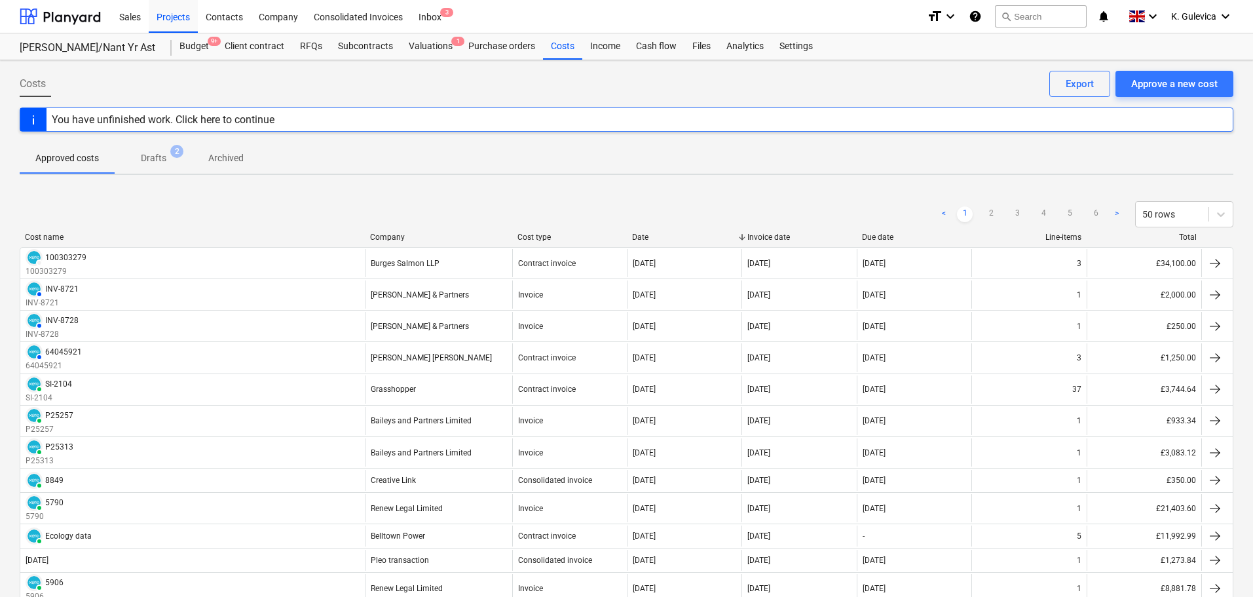
click at [153, 153] on p "Drafts" at bounding box center [154, 158] width 26 height 14
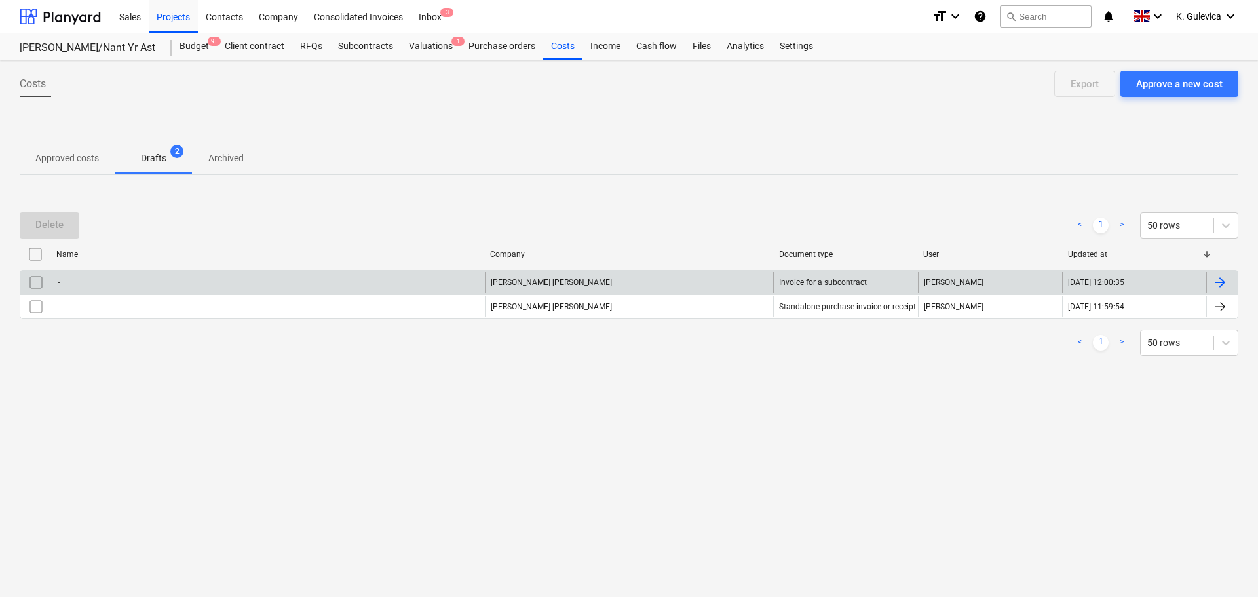
click at [34, 278] on input "checkbox" at bounding box center [36, 282] width 21 height 21
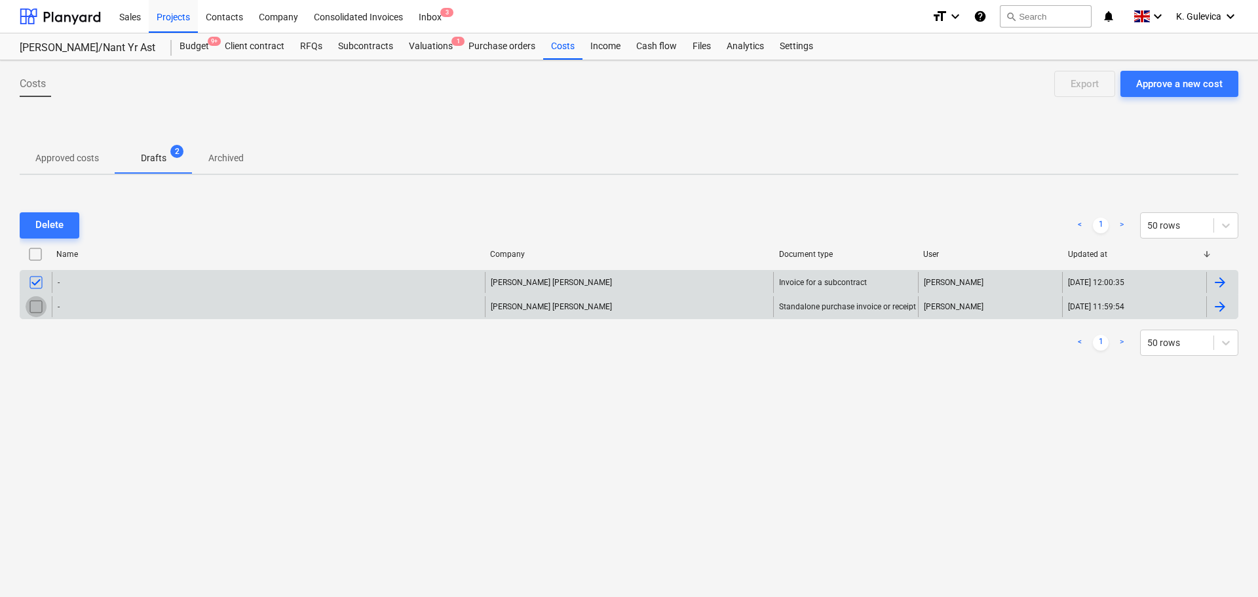
click at [33, 306] on input "checkbox" at bounding box center [36, 306] width 21 height 21
click at [28, 222] on button "Delete" at bounding box center [50, 225] width 60 height 26
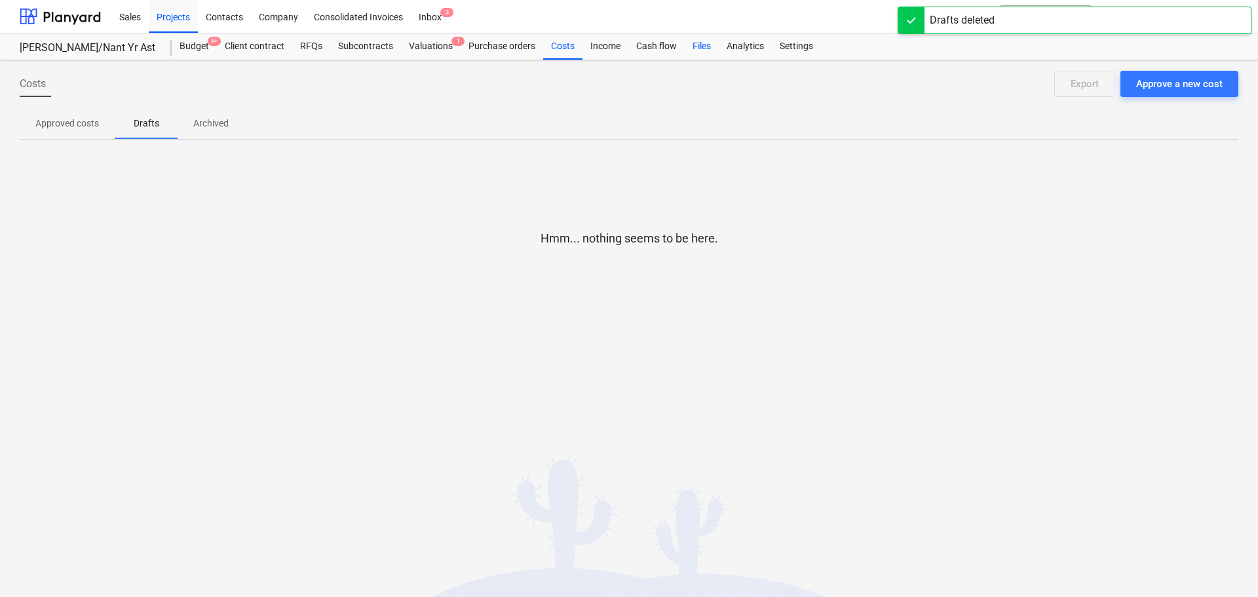
click at [702, 47] on div "Files" at bounding box center [702, 46] width 34 height 26
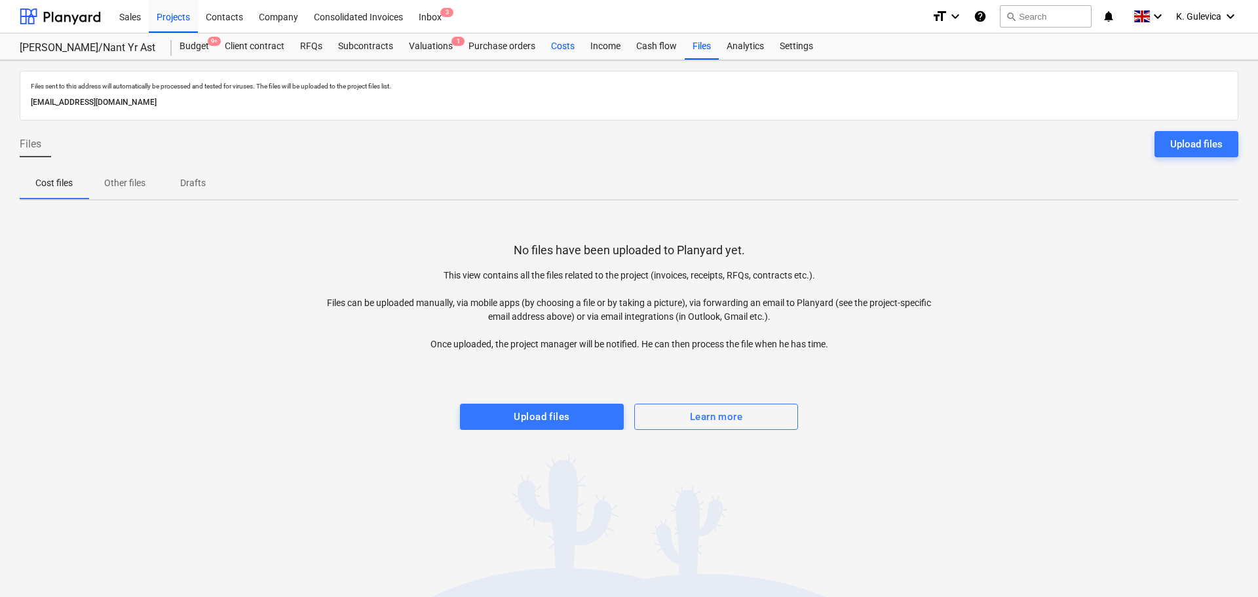
click at [553, 48] on div "Costs" at bounding box center [562, 46] width 39 height 26
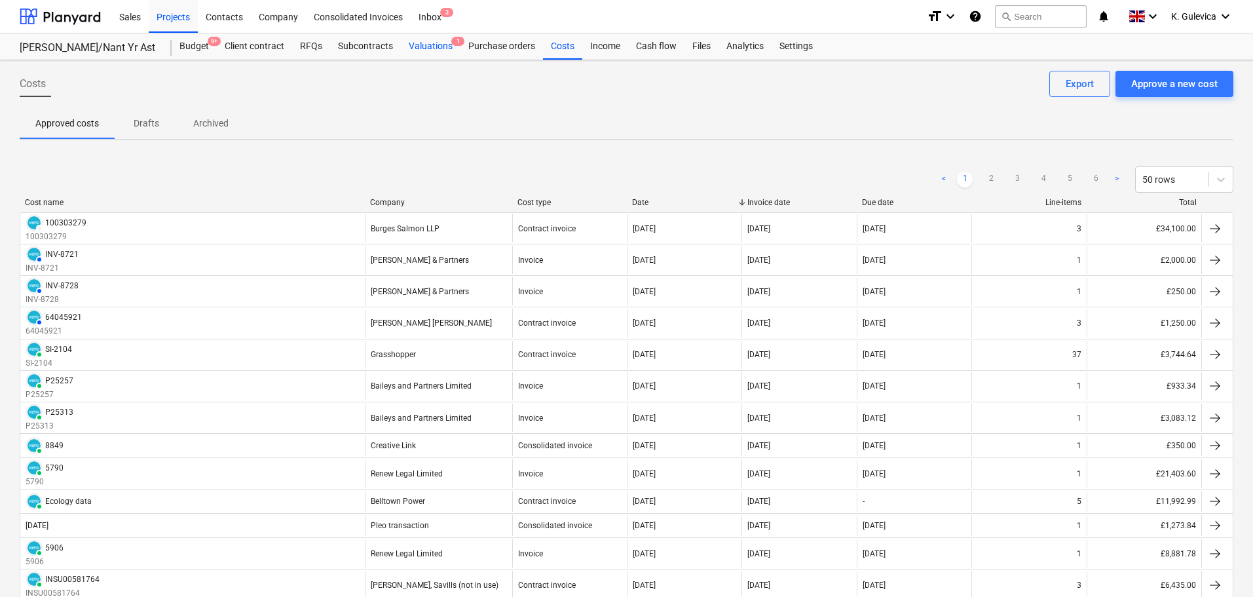
click at [413, 45] on div "Valuations 1" at bounding box center [431, 46] width 60 height 26
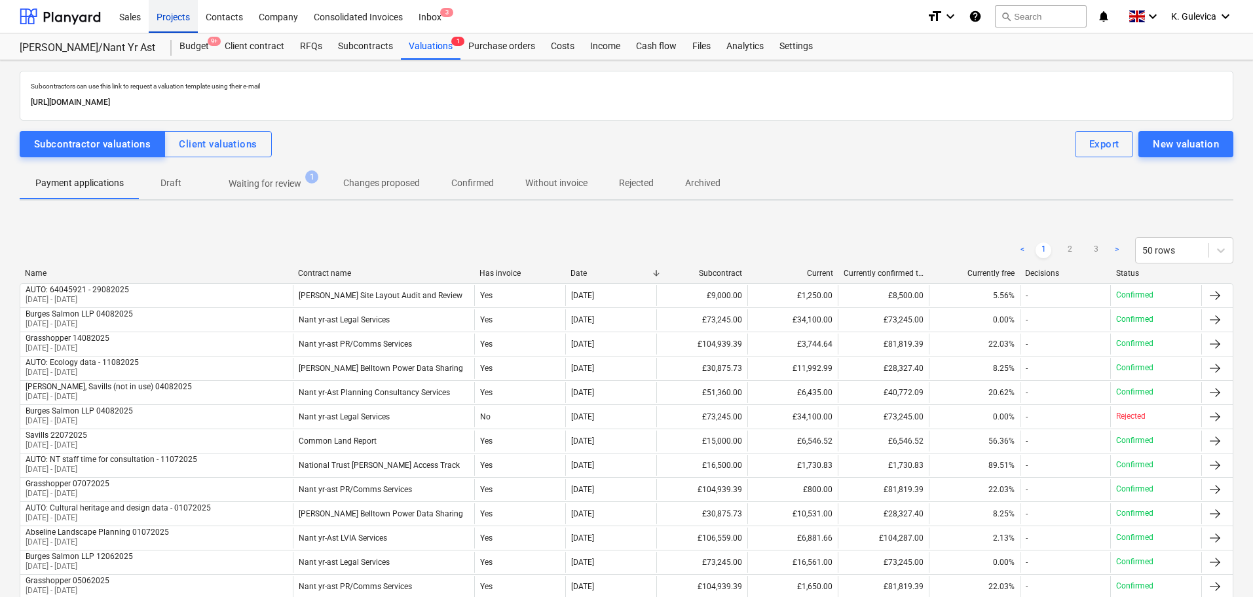
click at [172, 20] on div "Projects" at bounding box center [173, 15] width 49 height 33
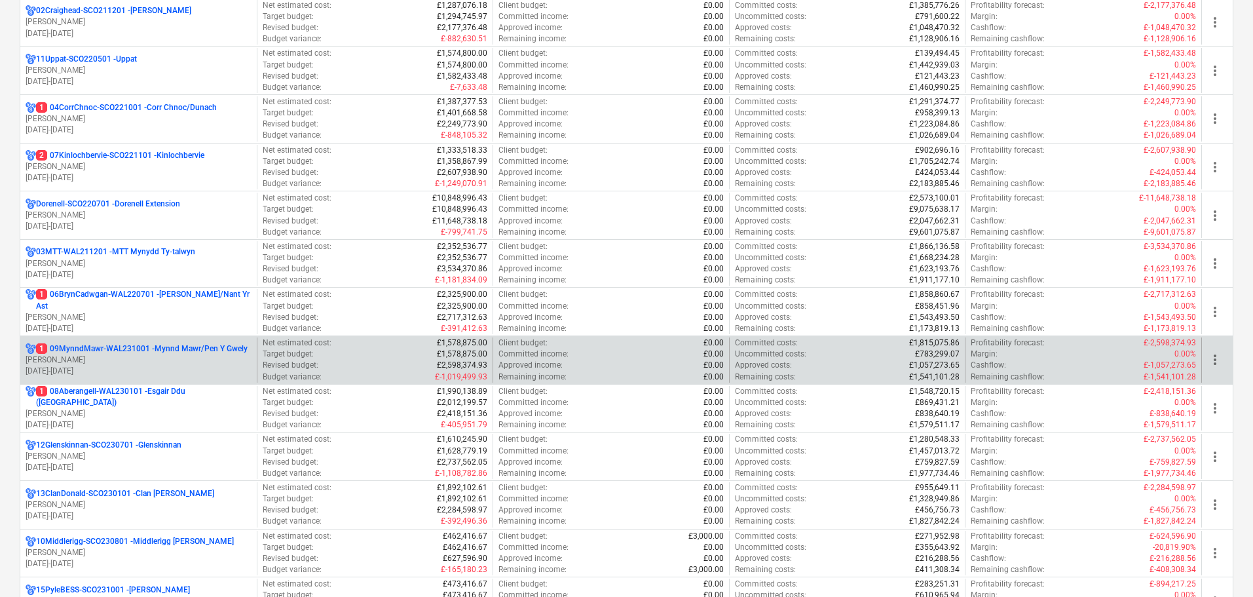
scroll to position [328, 0]
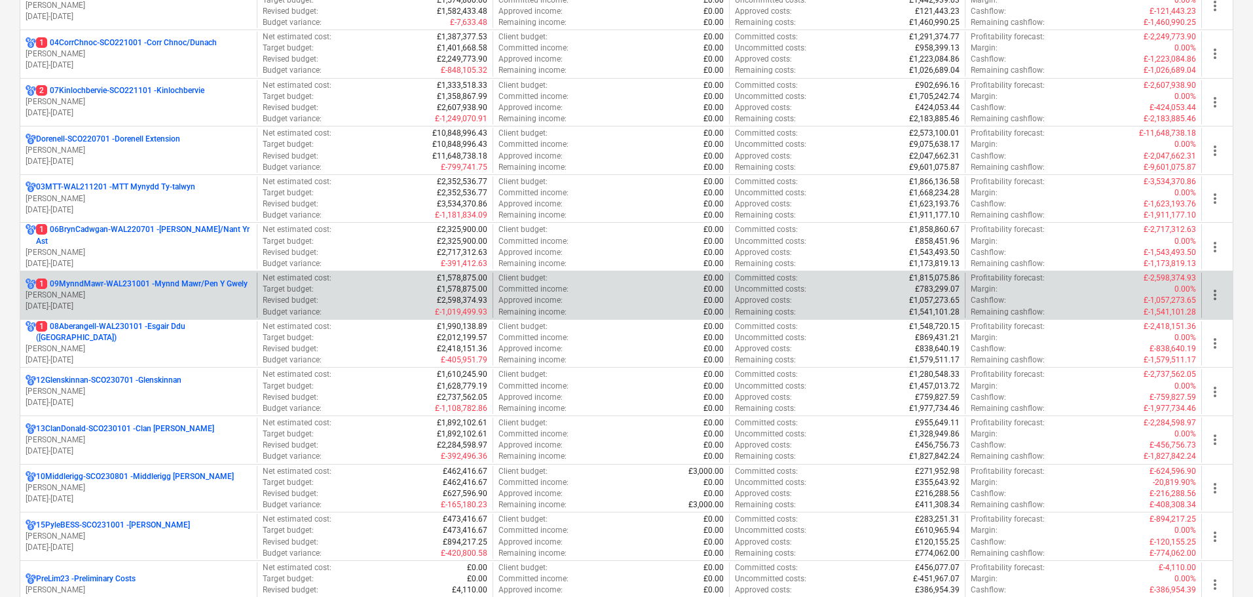
click at [117, 286] on p "1 09MynndMawr-WAL231001 - Mynnd Mawr/Pen Y Gwely" at bounding box center [142, 283] width 212 height 11
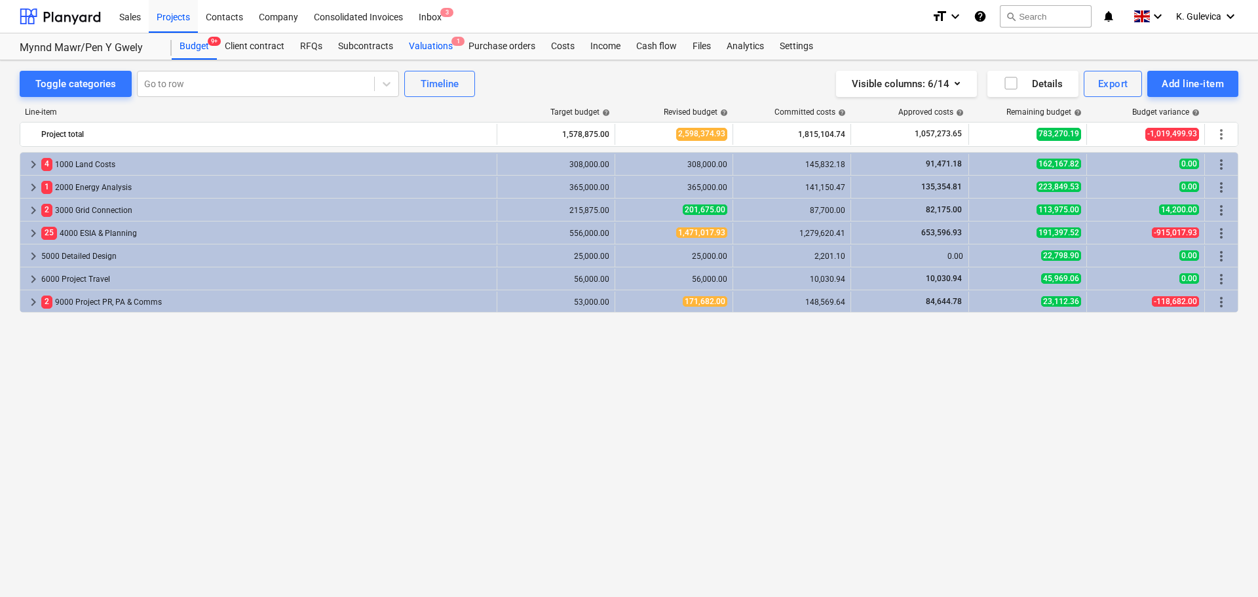
click at [419, 45] on div "Valuations 1" at bounding box center [431, 46] width 60 height 26
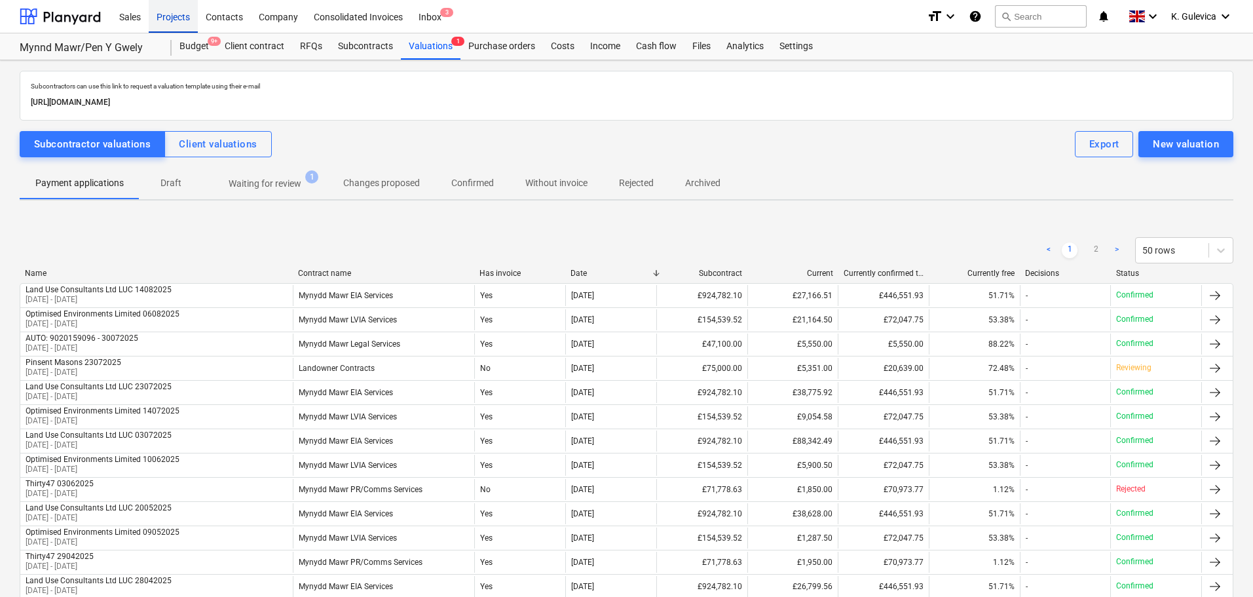
click at [168, 10] on div "Projects" at bounding box center [173, 15] width 49 height 33
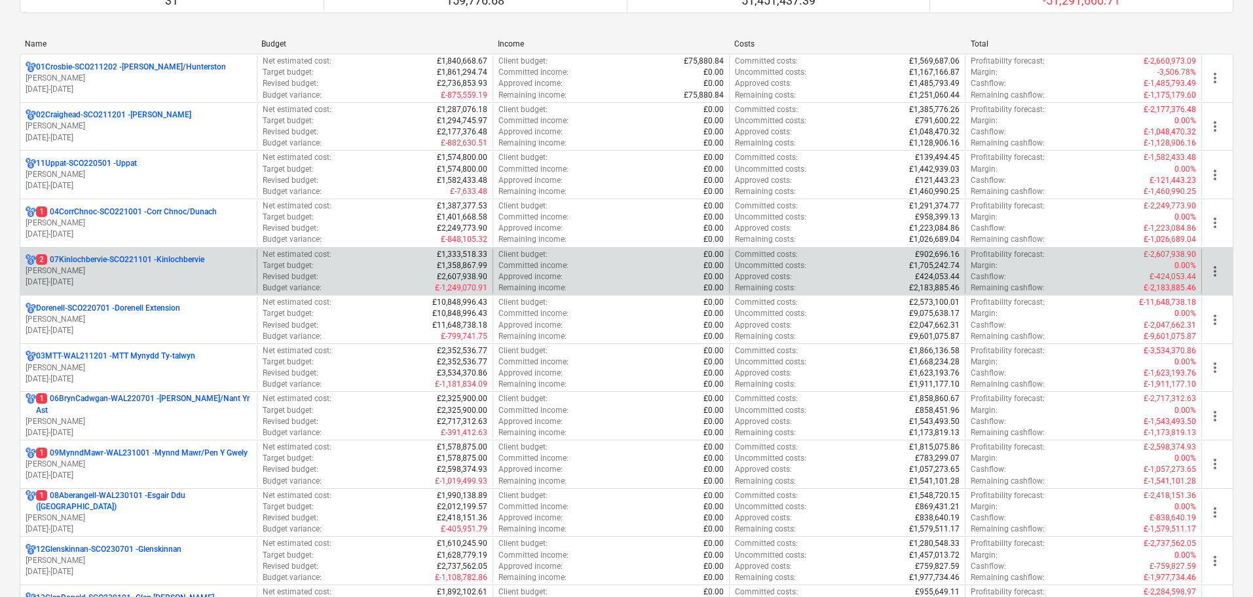
scroll to position [262, 0]
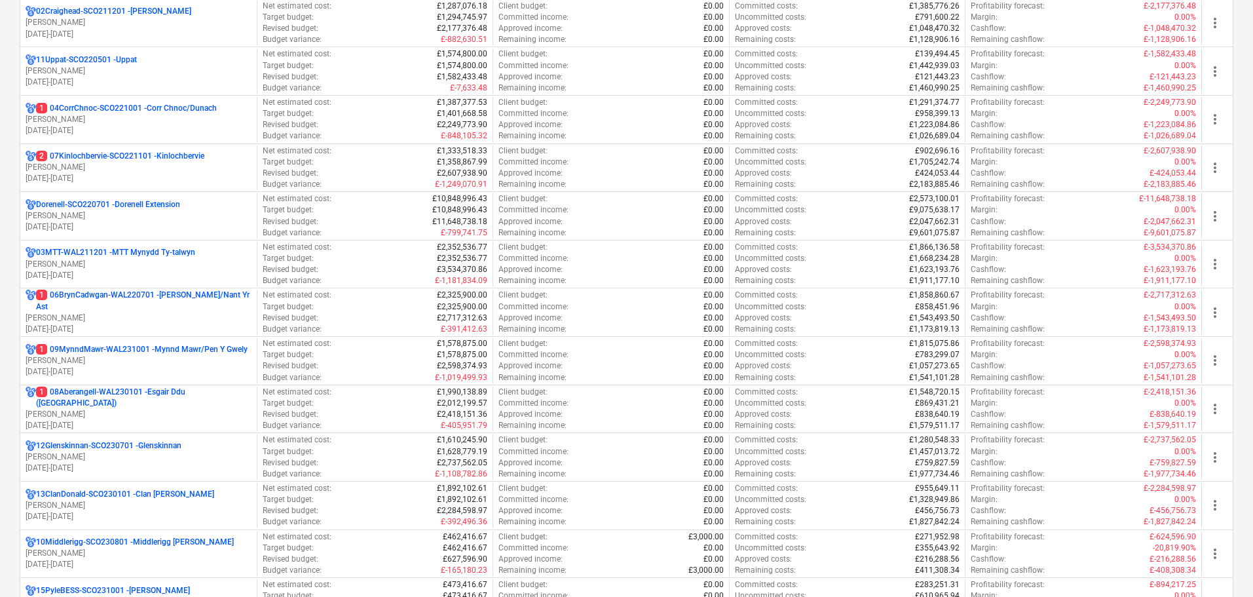
drag, startPoint x: 162, startPoint y: 409, endPoint x: 172, endPoint y: 409, distance: 9.8
click at [162, 409] on p "[PERSON_NAME]" at bounding box center [139, 414] width 226 height 11
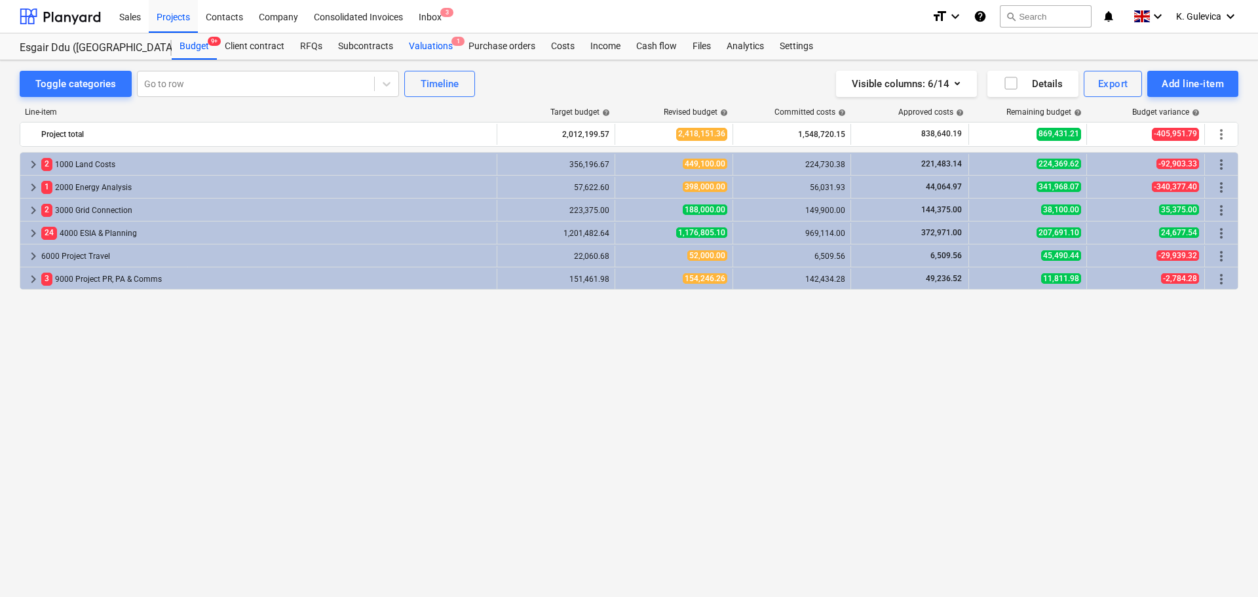
click at [430, 44] on div "Valuations 1" at bounding box center [431, 46] width 60 height 26
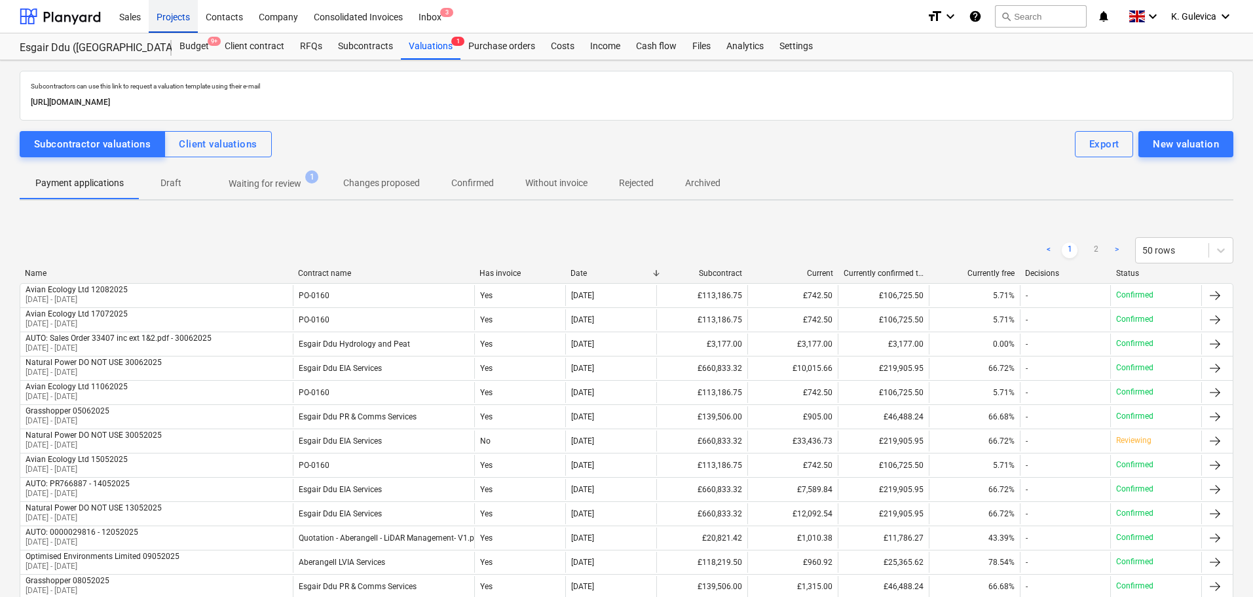
click at [177, 16] on div "Projects" at bounding box center [173, 15] width 49 height 33
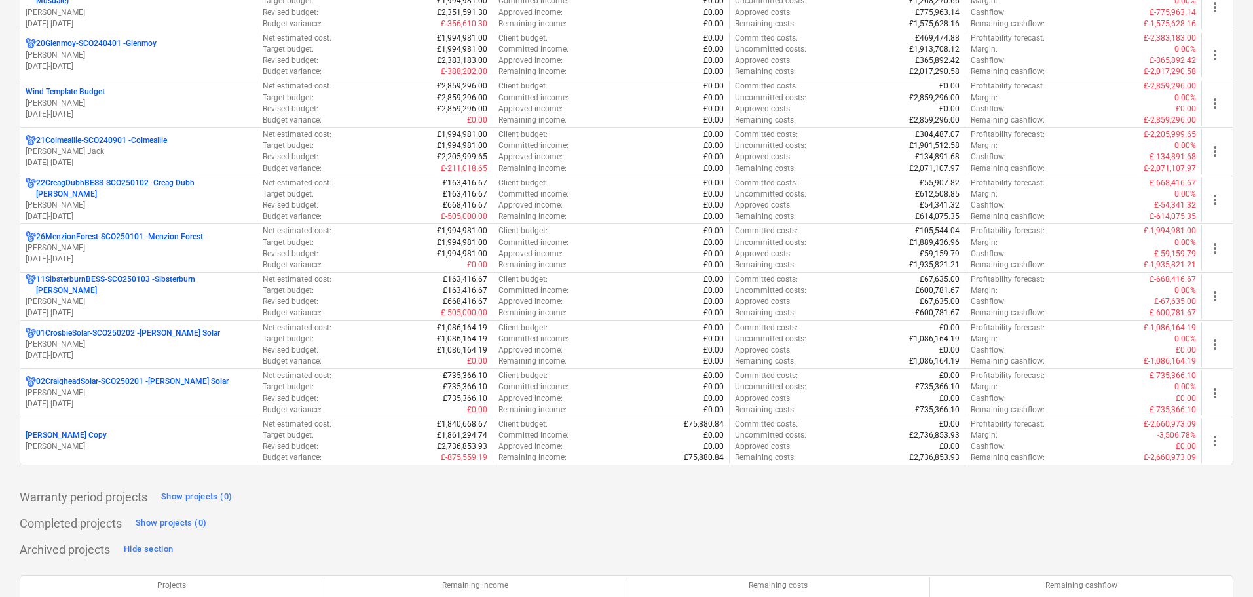
scroll to position [1048, 0]
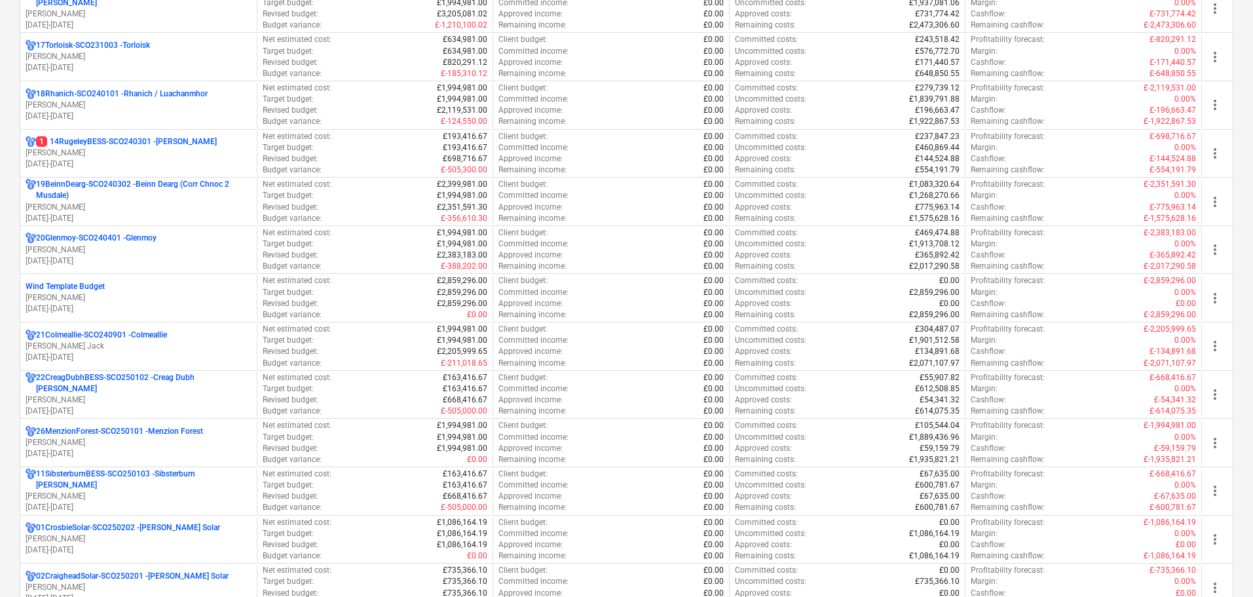
click at [121, 156] on p "[PERSON_NAME]" at bounding box center [139, 152] width 226 height 11
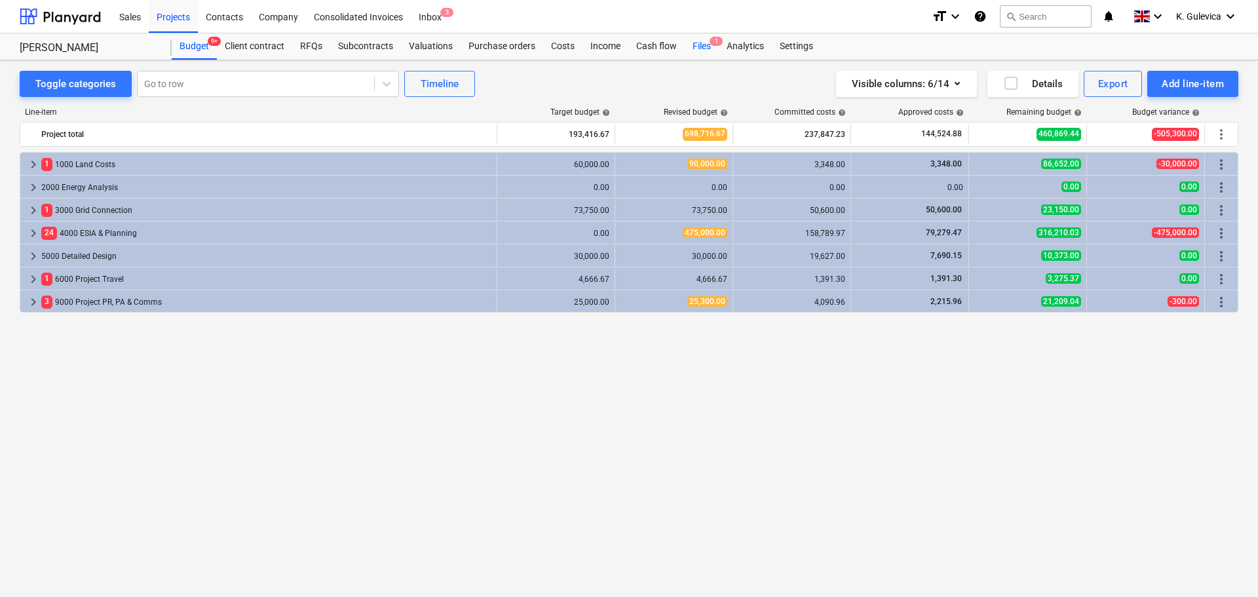
click at [706, 48] on div "Files 1" at bounding box center [702, 46] width 34 height 26
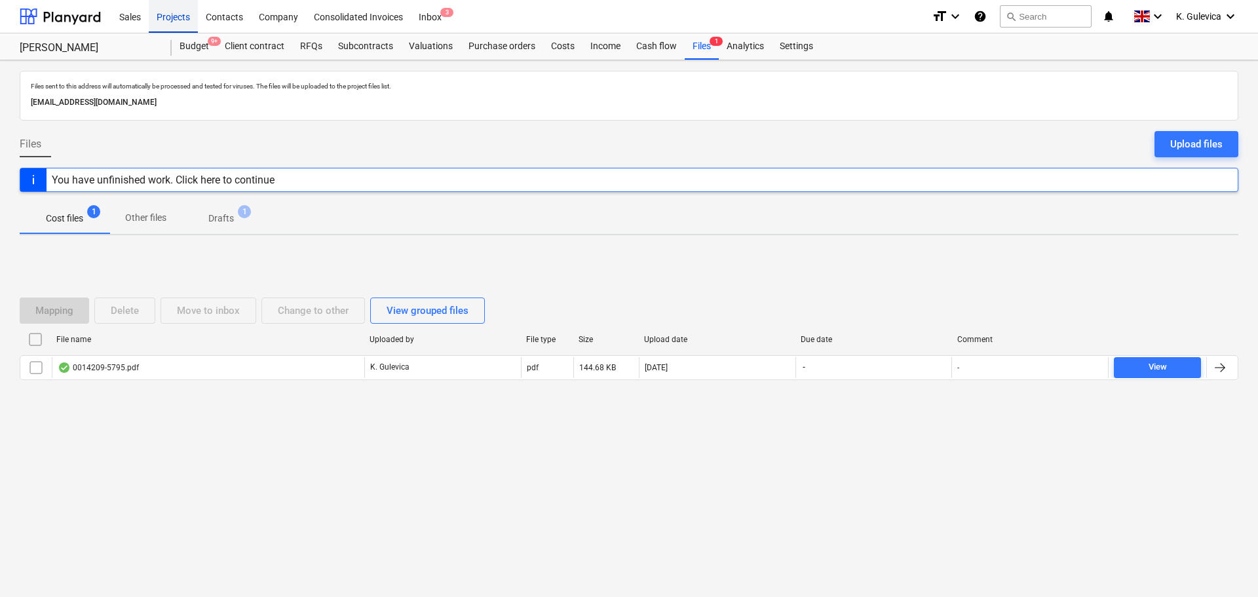
click at [171, 20] on div "Projects" at bounding box center [173, 15] width 49 height 33
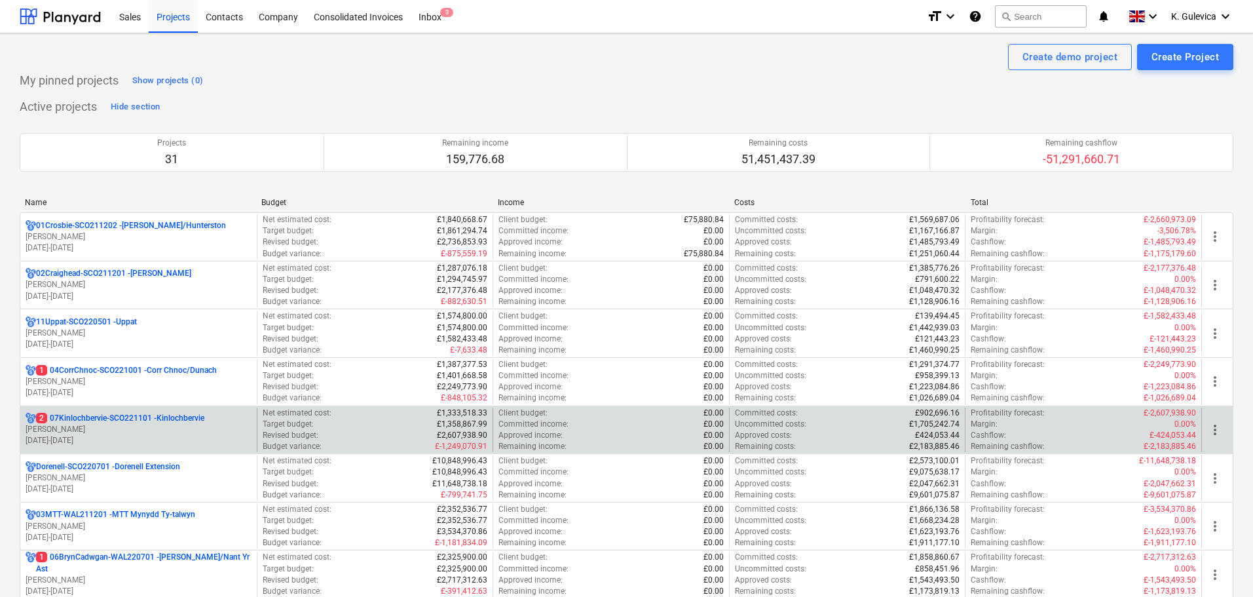
click at [155, 428] on p "[PERSON_NAME]" at bounding box center [139, 429] width 226 height 11
